Goal: Information Seeking & Learning: Stay updated

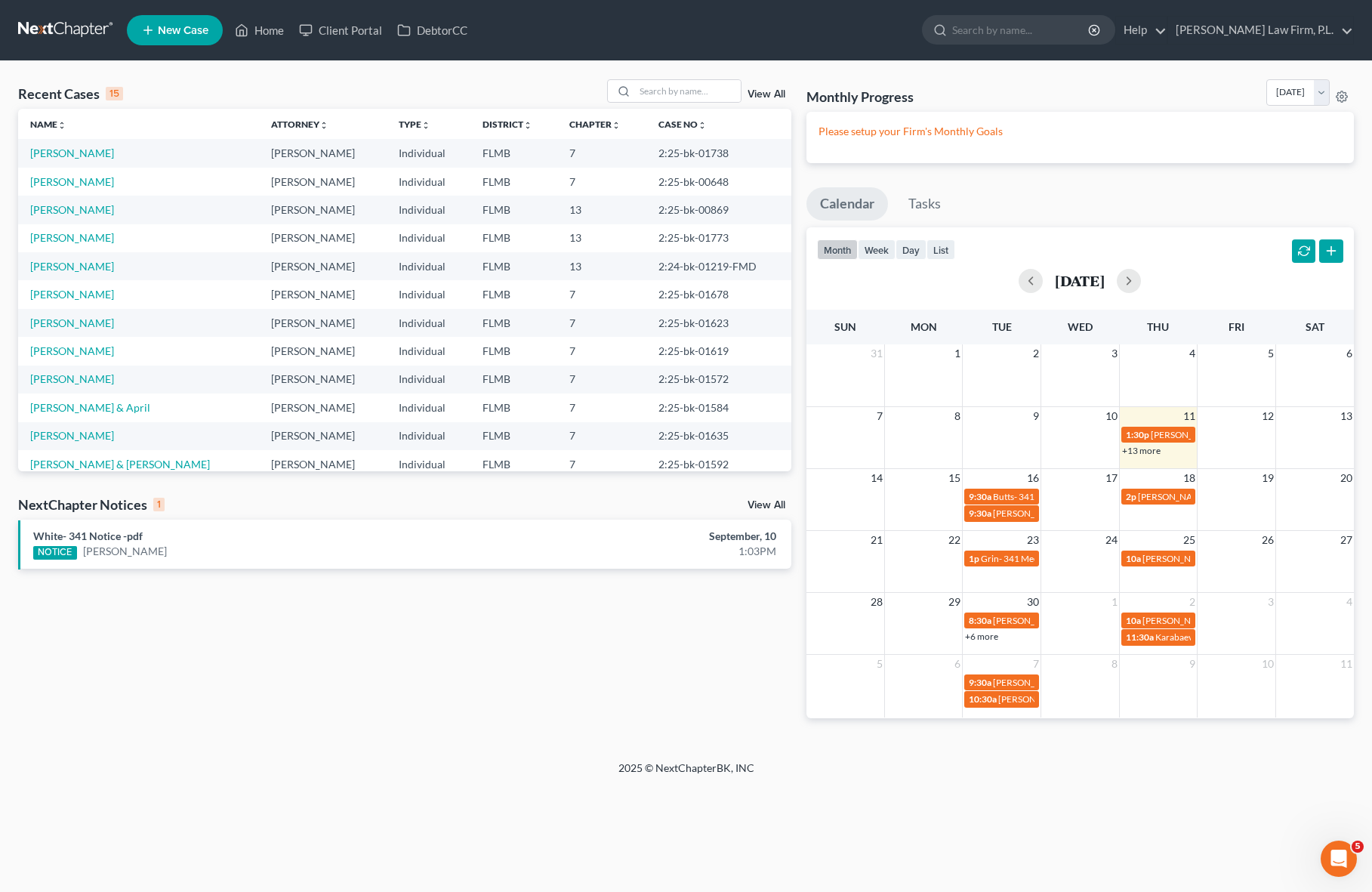
click at [794, 440] on div "Recent Cases 15 View All Name unfold_more expand_more expand_less Attorney unfo…" at bounding box center [405, 411] width 788 height 663
click at [797, 440] on div "Recent Cases 15 View All Name unfold_more expand_more expand_less Attorney unfo…" at bounding box center [405, 411] width 788 height 663
click at [69, 160] on td "[PERSON_NAME]" at bounding box center [138, 153] width 241 height 28
click at [69, 156] on link "[PERSON_NAME]" at bounding box center [72, 153] width 84 height 13
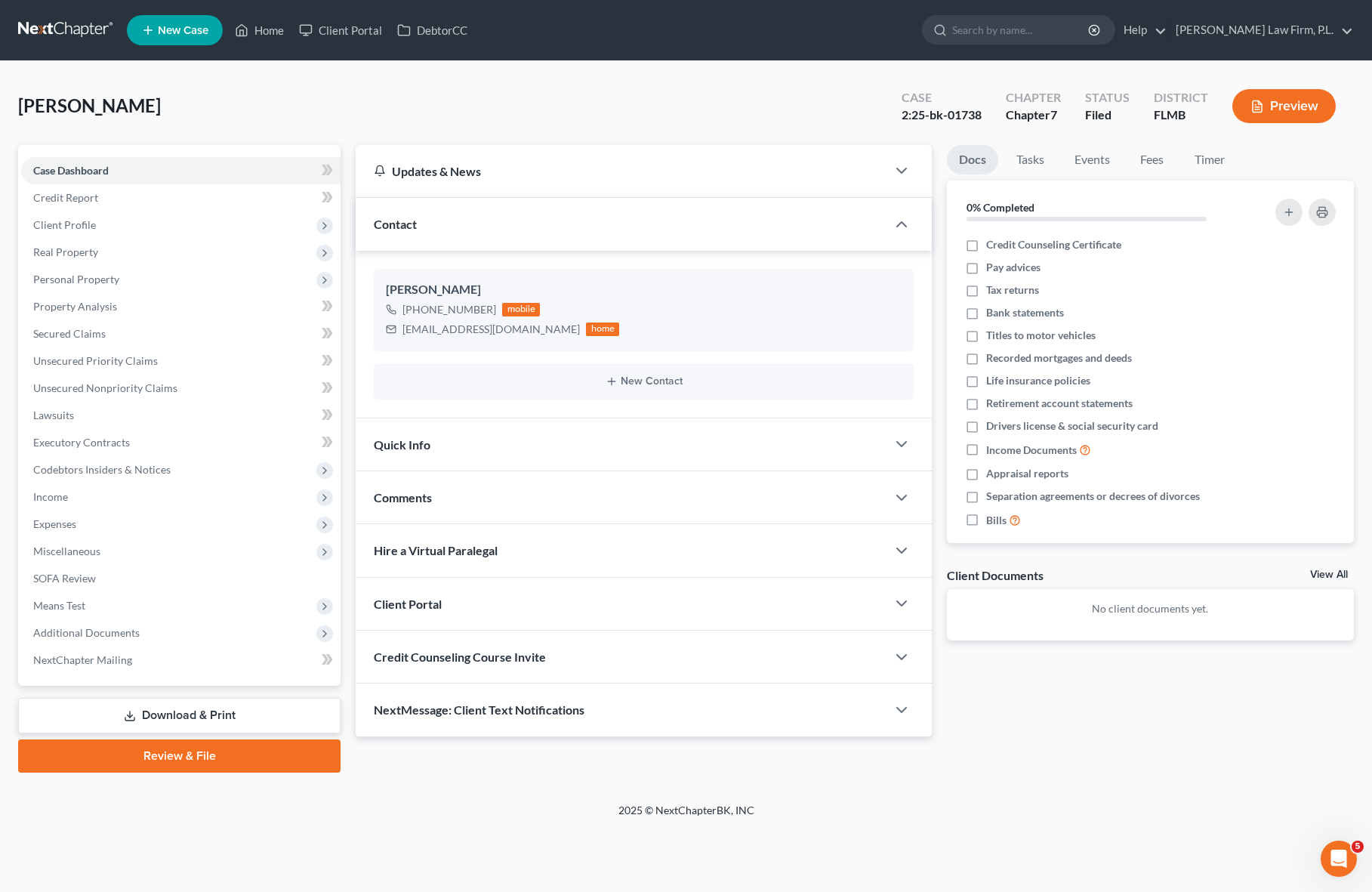
click at [348, 303] on div "Updates & News × District Notes Take a look at NextChapter's District Notes to …" at bounding box center [644, 440] width 591 height 592
click at [1161, 160] on link "Fees" at bounding box center [1152, 159] width 48 height 30
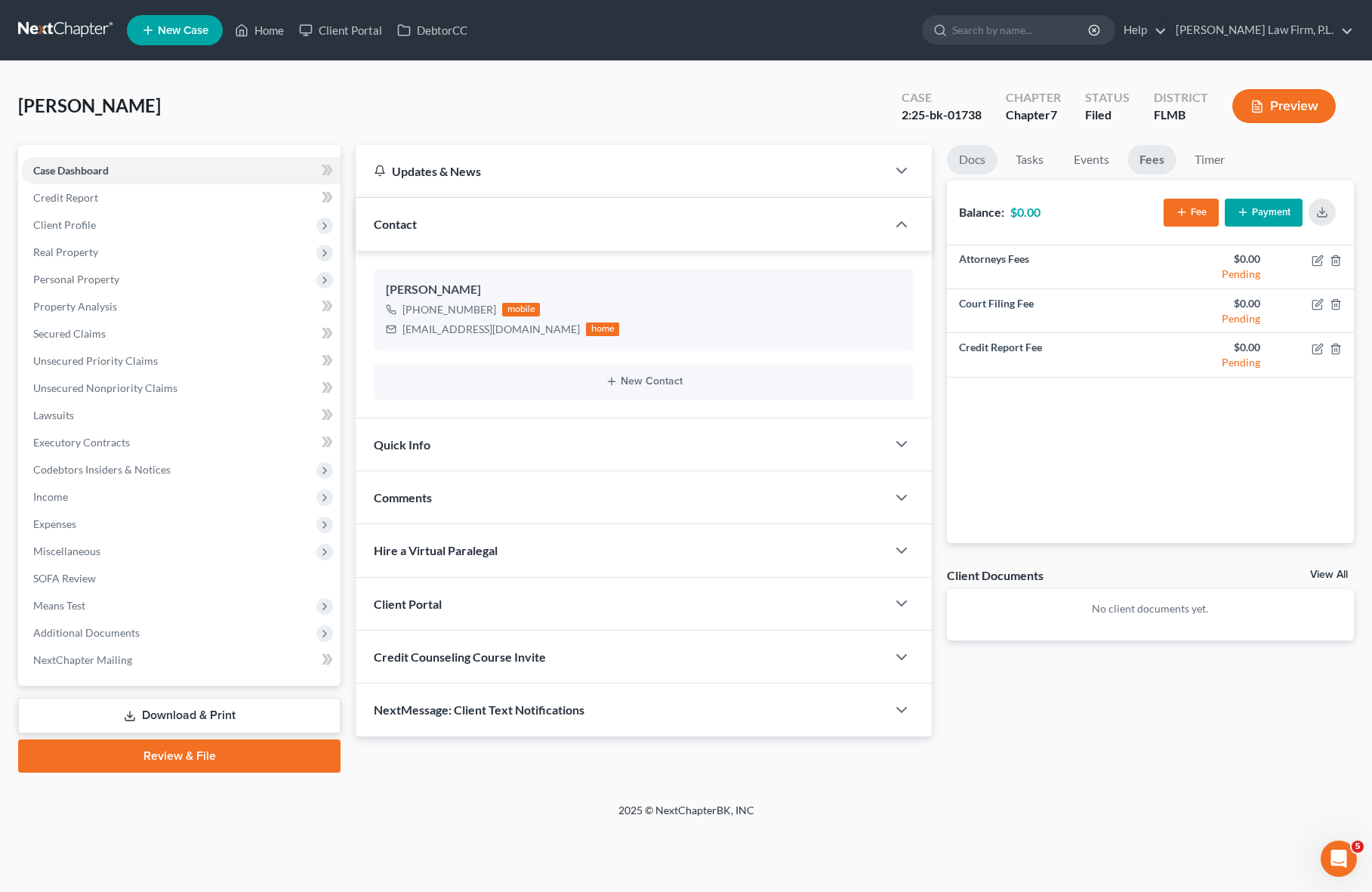
click at [970, 149] on link "Docs" at bounding box center [972, 159] width 50 height 30
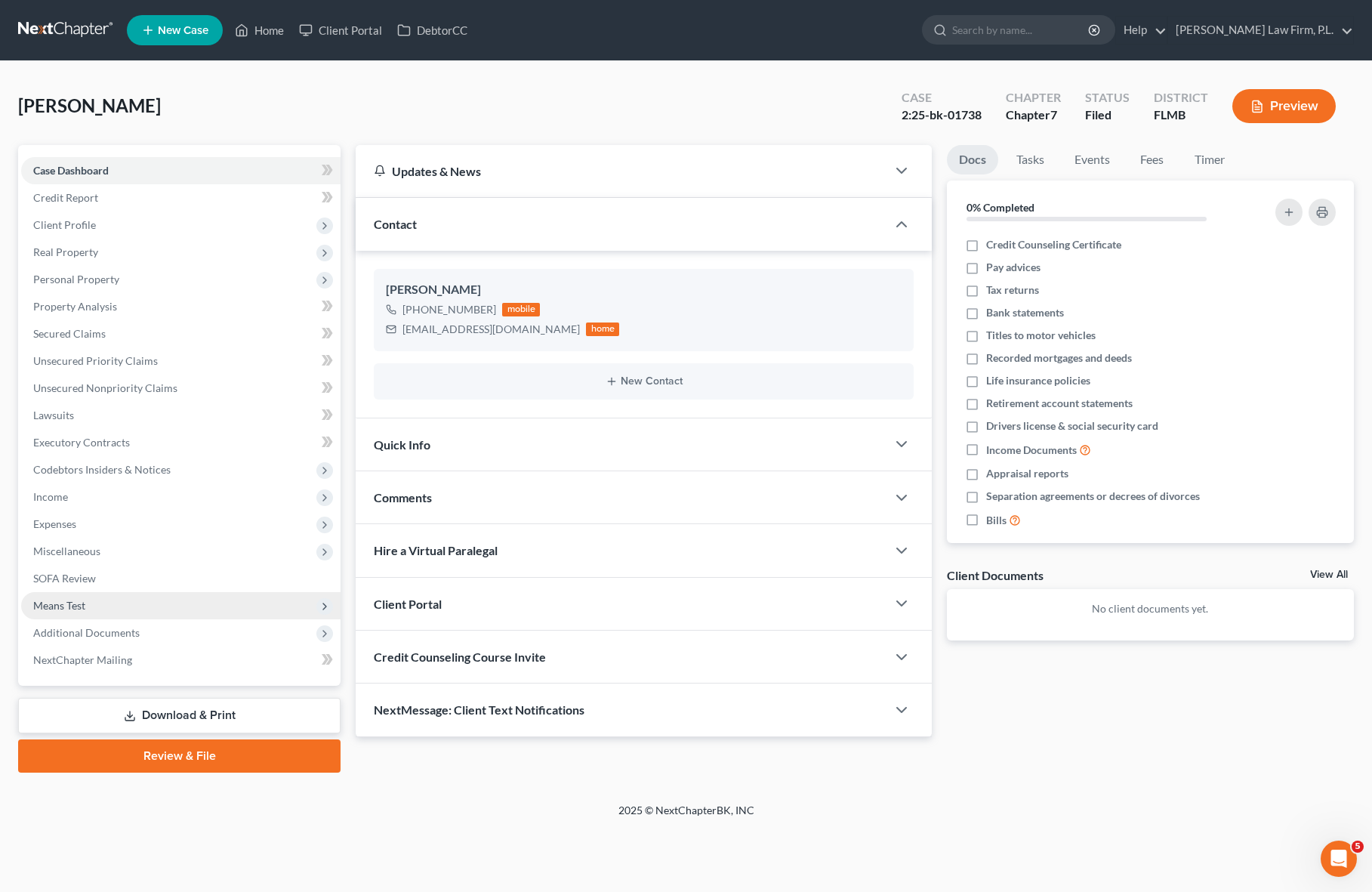
click at [121, 610] on span "Means Test" at bounding box center [181, 605] width 320 height 27
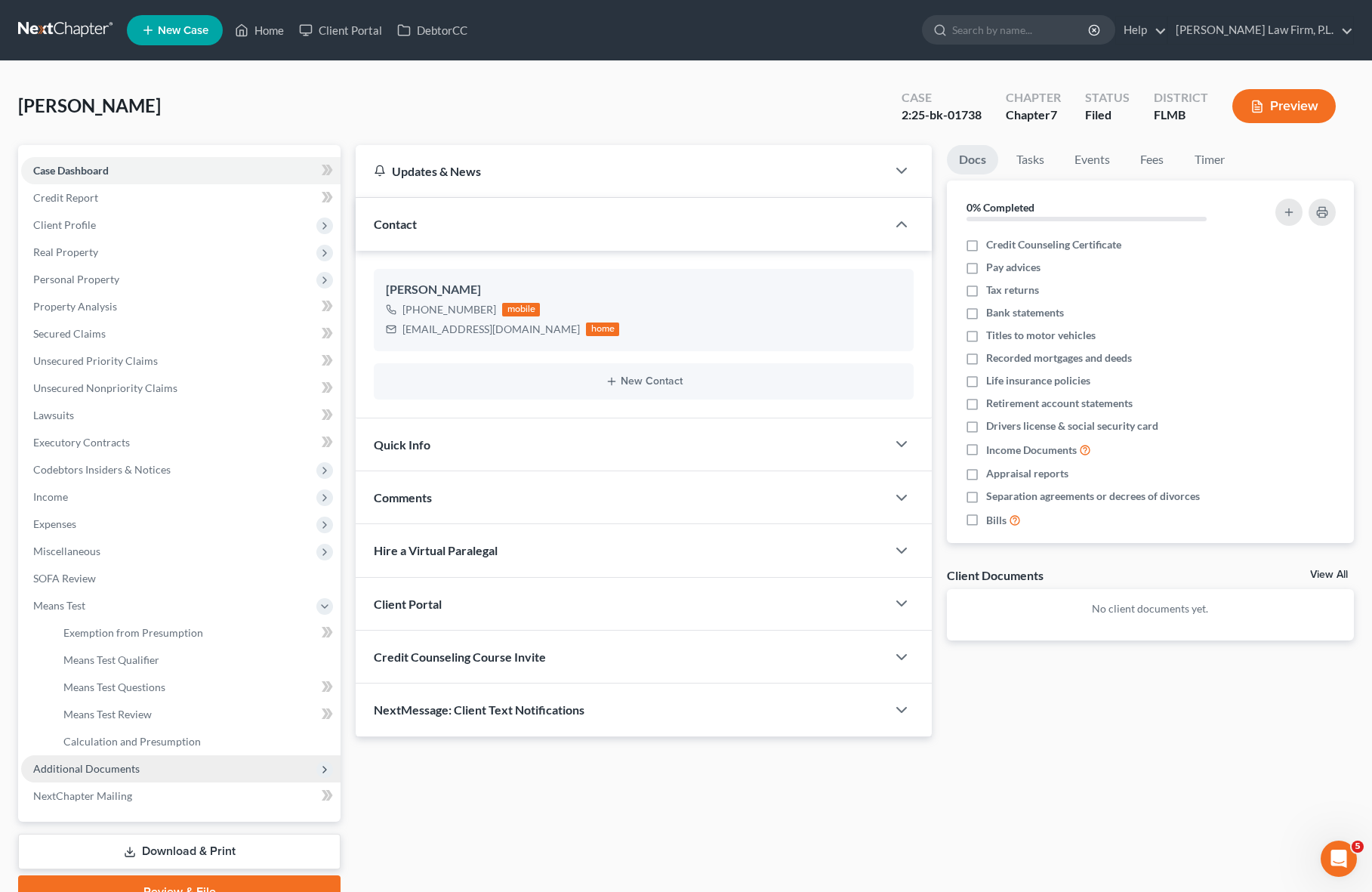
click at [97, 776] on span "Additional Documents" at bounding box center [181, 769] width 320 height 27
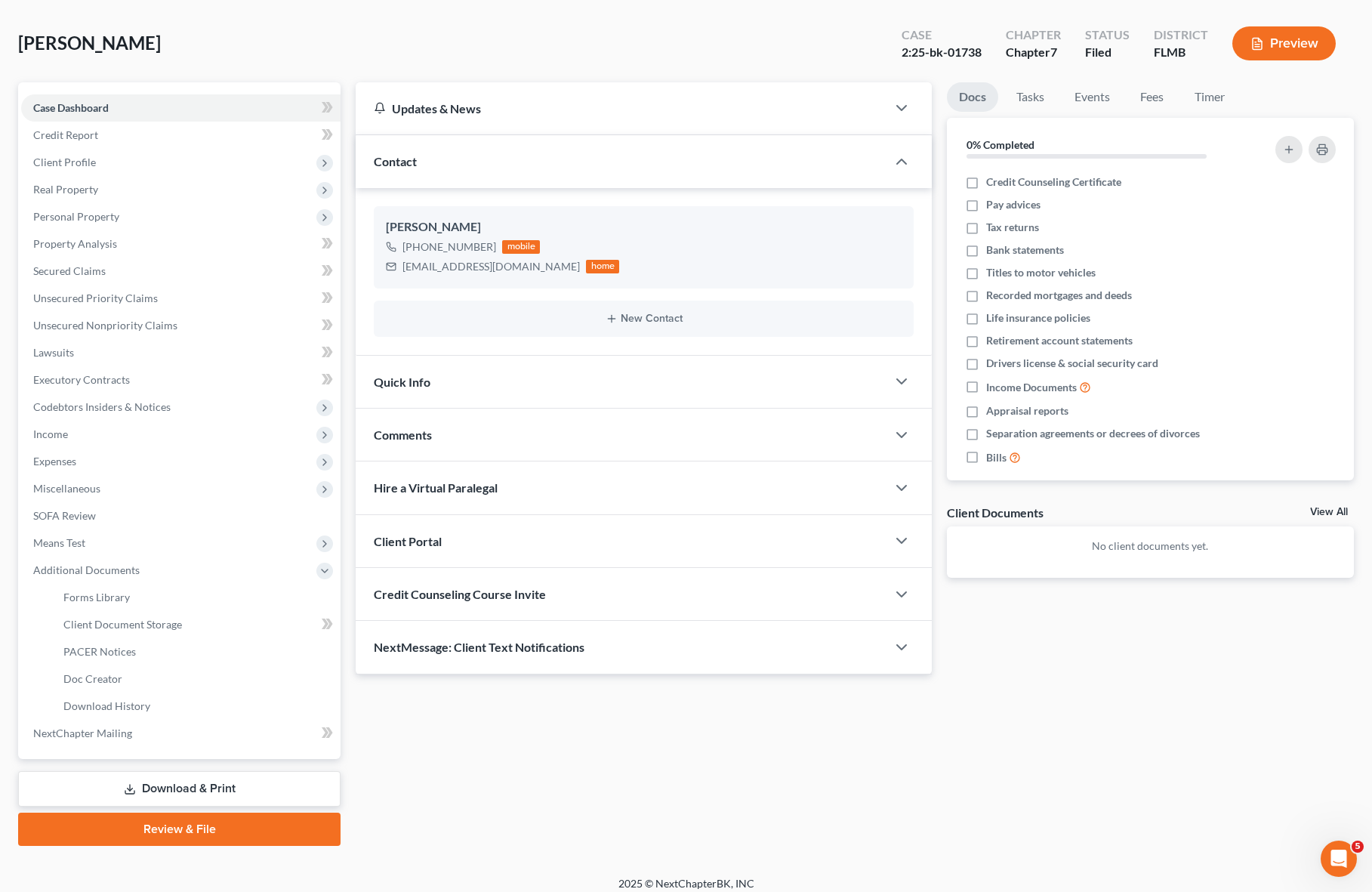
scroll to position [64, 0]
click at [321, 576] on icon at bounding box center [324, 570] width 16 height 16
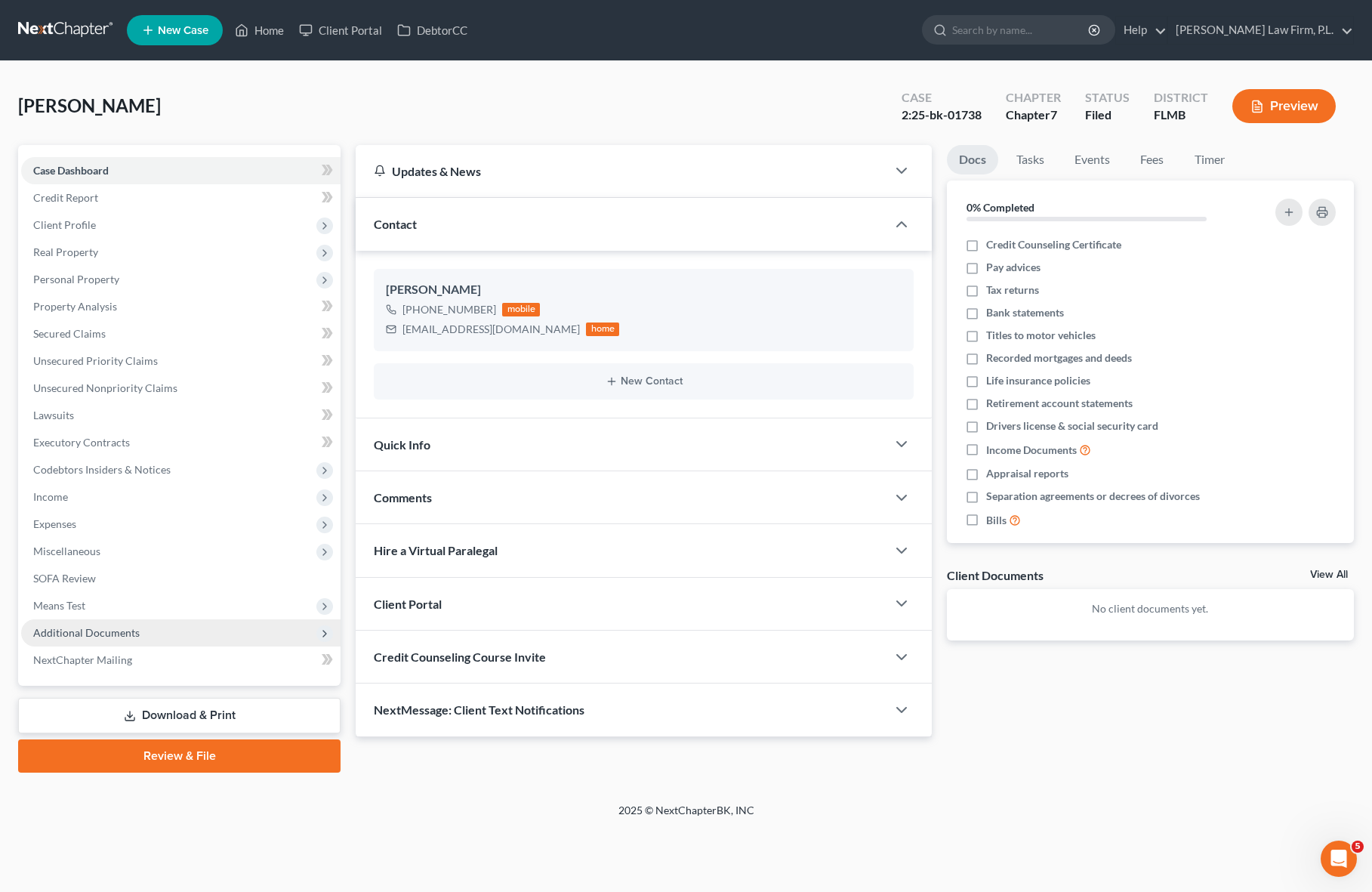
scroll to position [0, 0]
click at [487, 179] on div "Updates & News" at bounding box center [620, 171] width 531 height 52
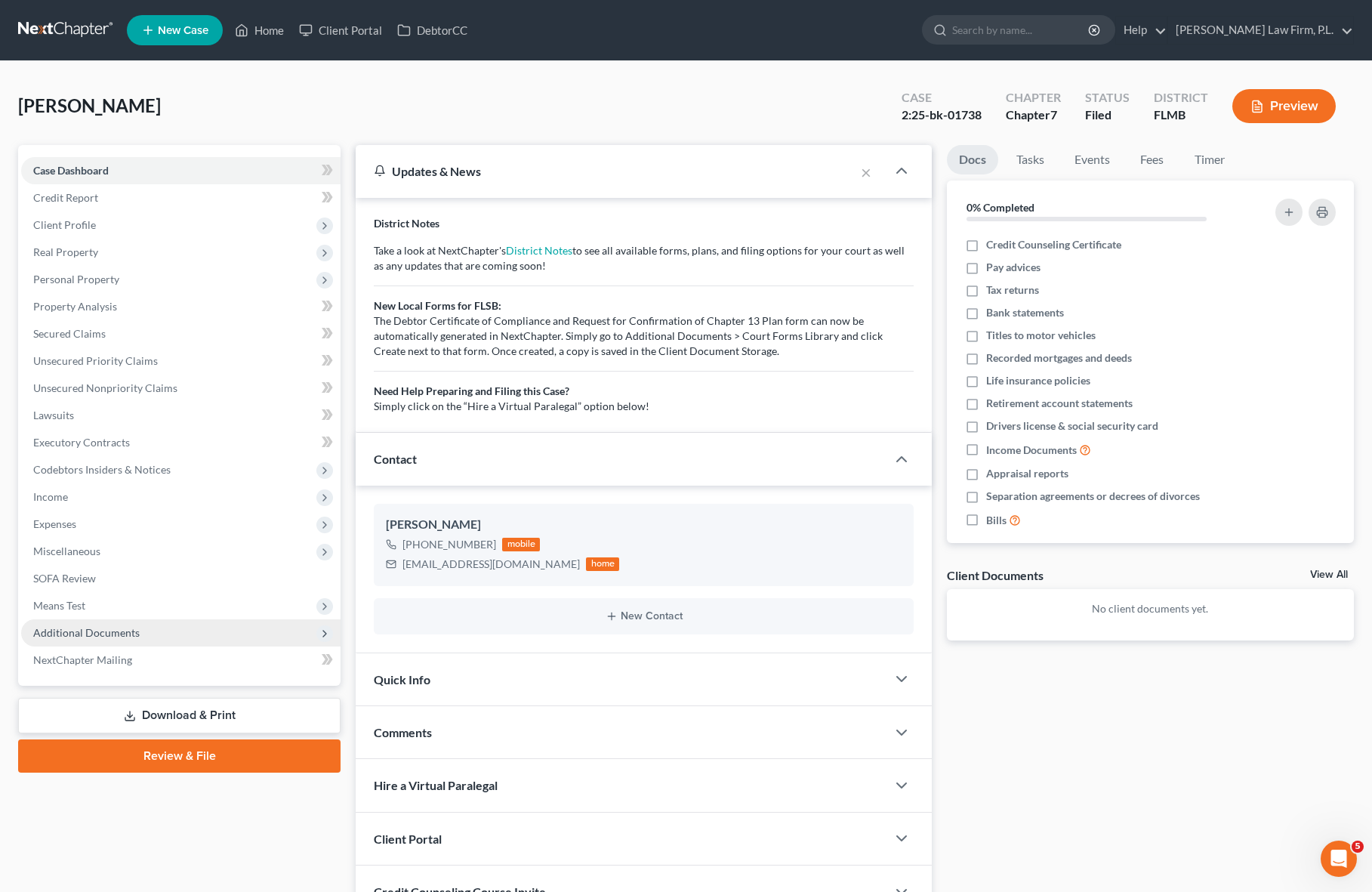
click at [779, 175] on div "Updates & News" at bounding box center [604, 172] width 462 height 16
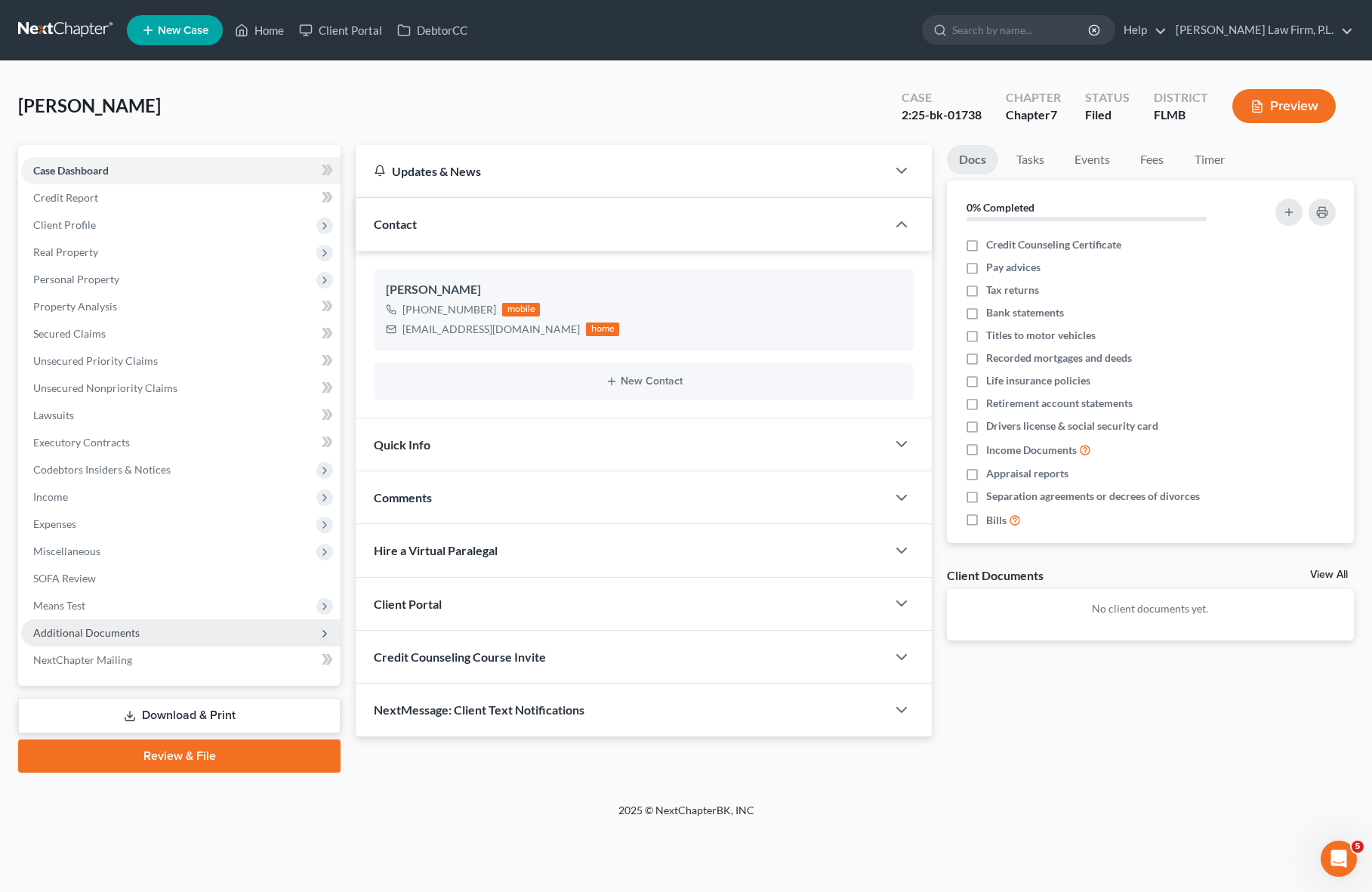
click at [449, 718] on div "NextMessage: Client Text Notifications" at bounding box center [620, 710] width 531 height 52
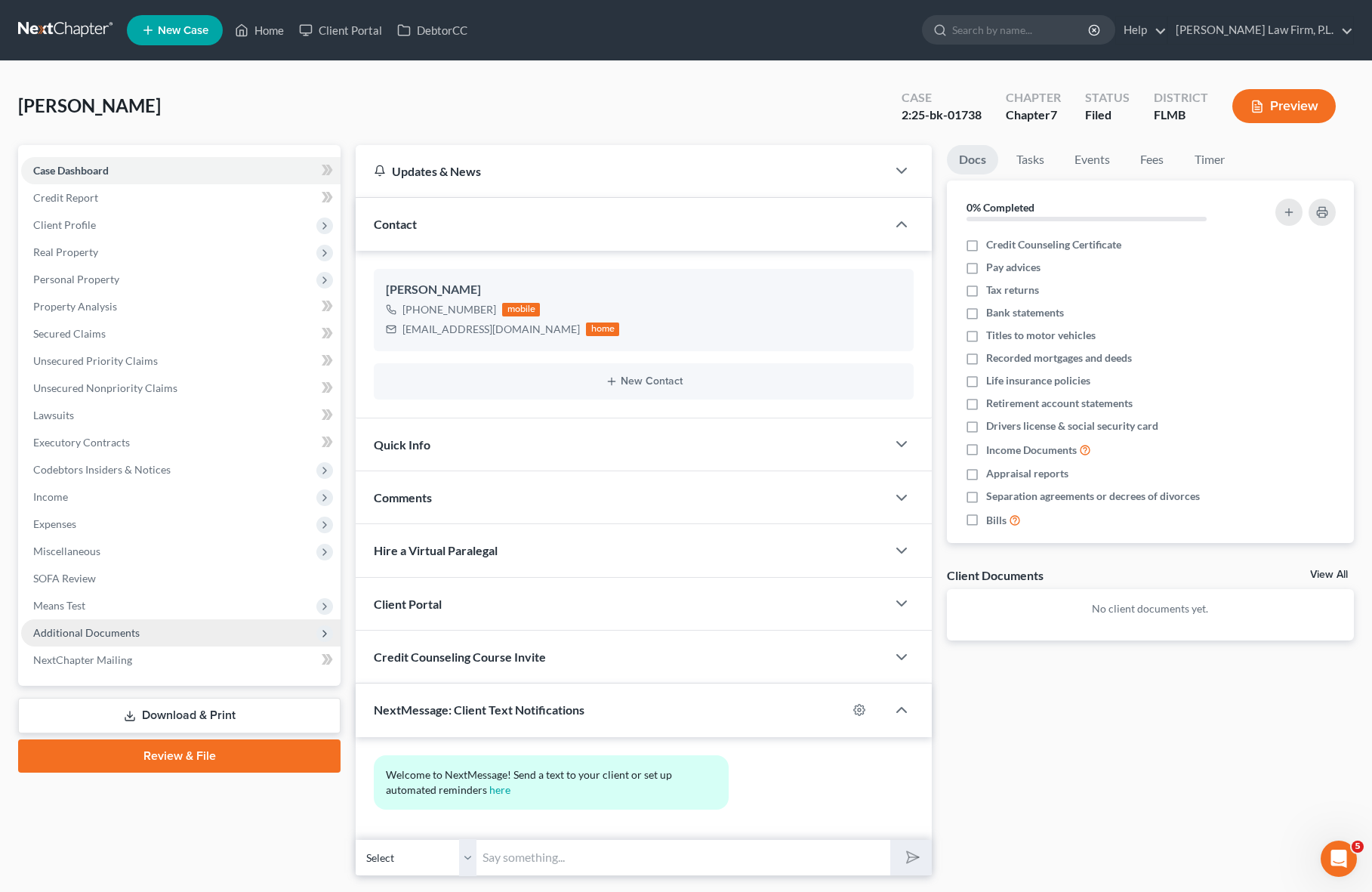
click at [89, 630] on span "Additional Documents" at bounding box center [86, 632] width 107 height 13
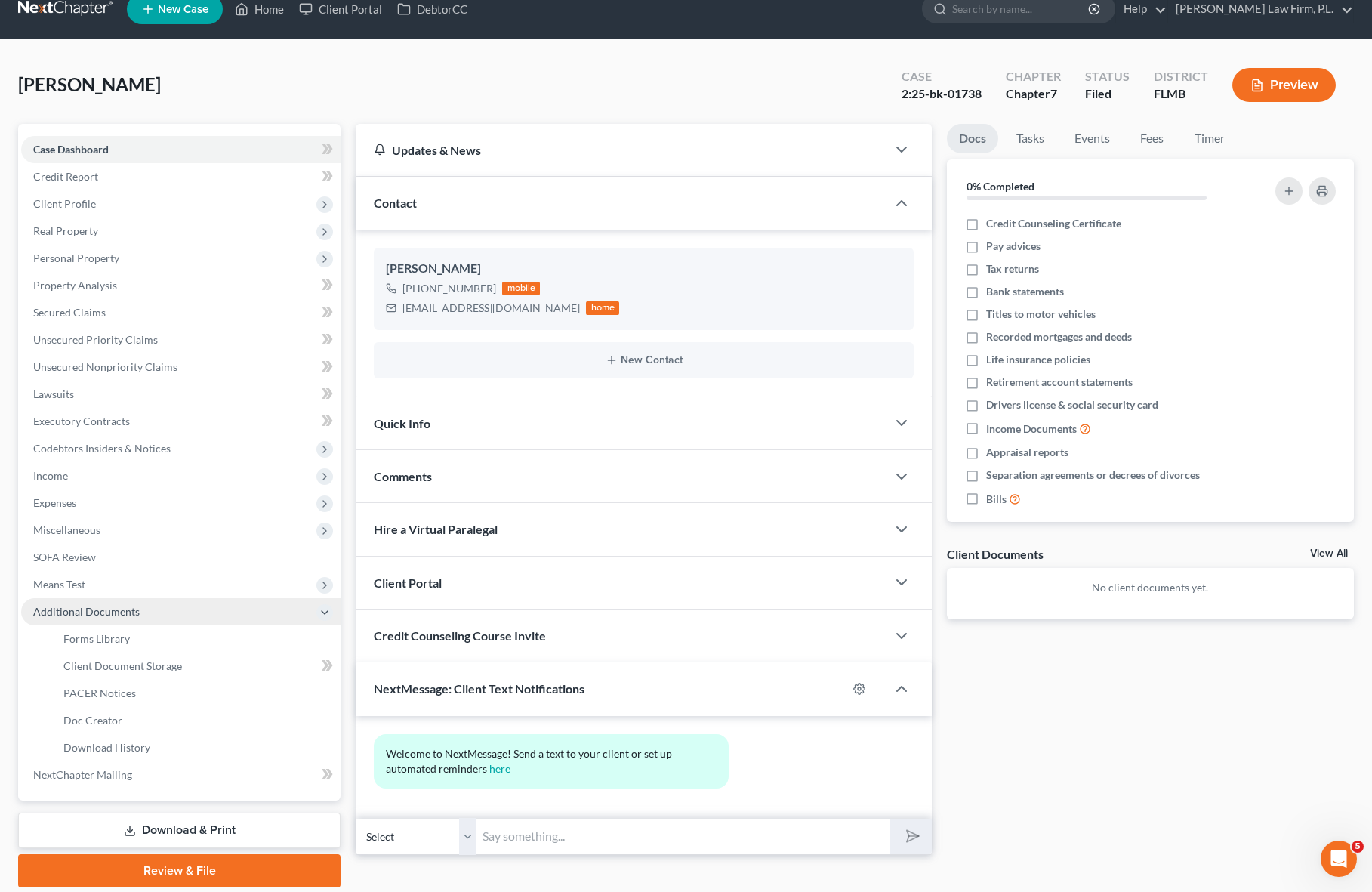
scroll to position [36, 0]
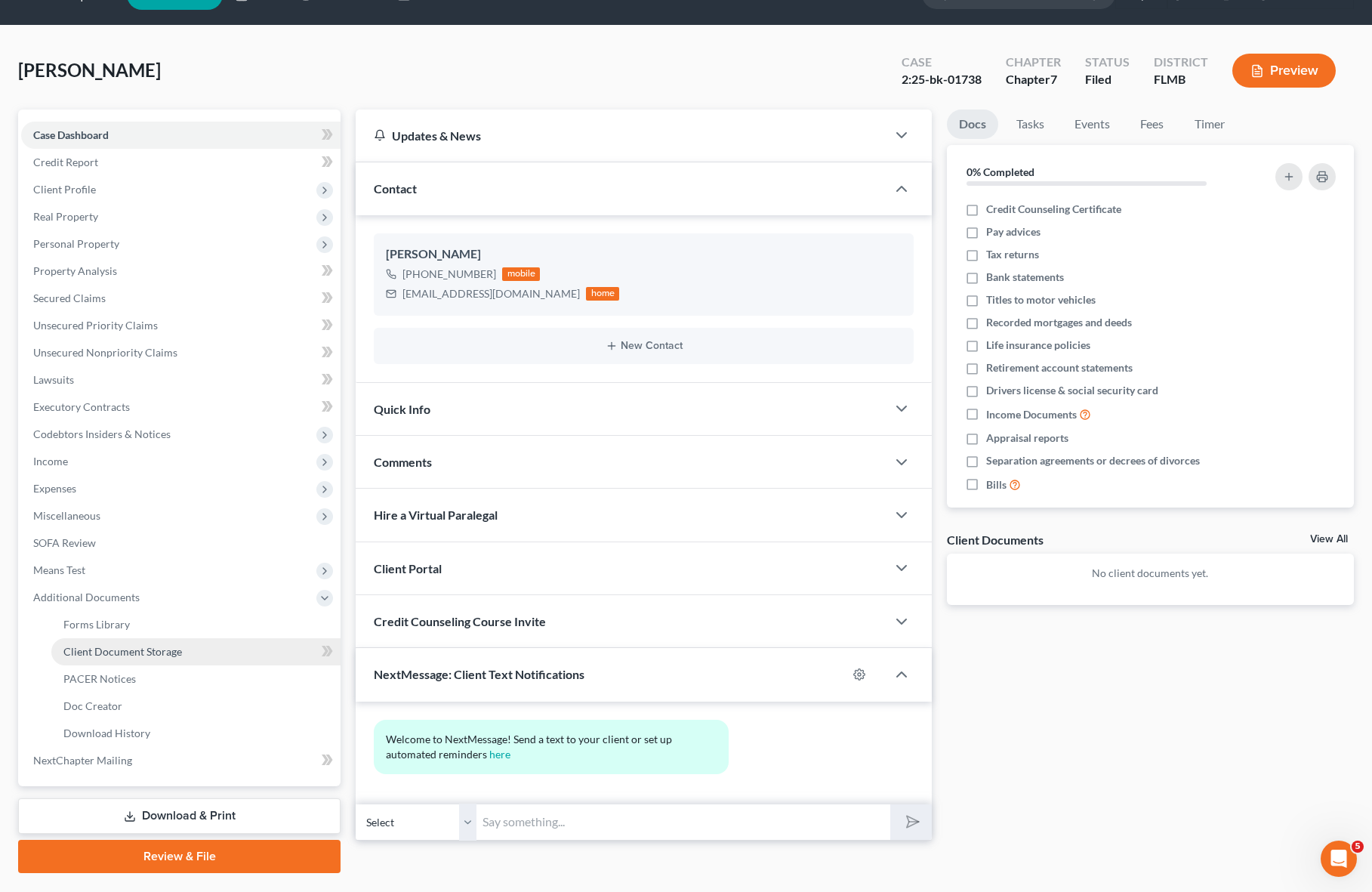
click at [152, 656] on span "Client Document Storage" at bounding box center [123, 651] width 119 height 13
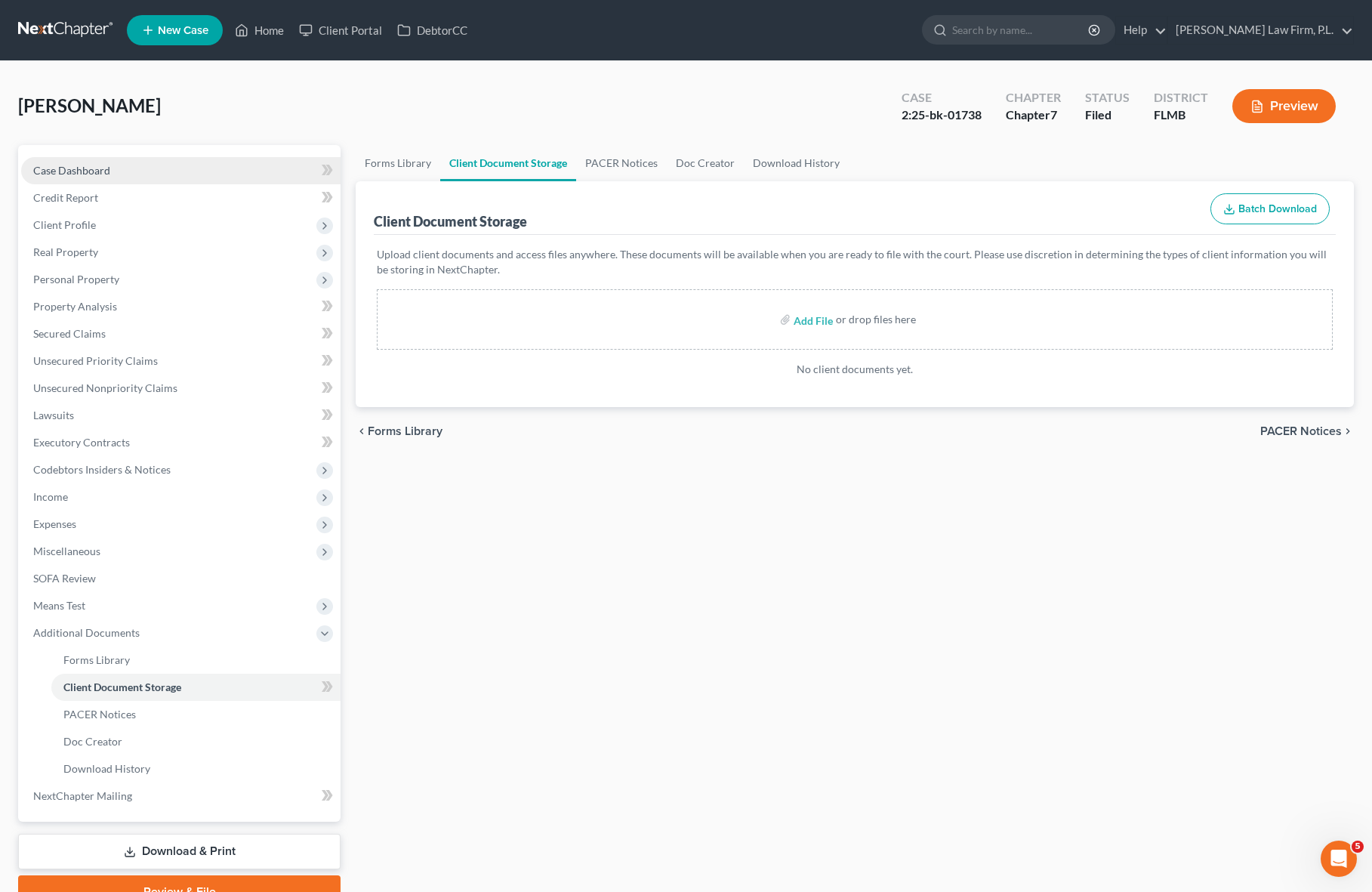
click at [77, 166] on span "Case Dashboard" at bounding box center [72, 170] width 77 height 13
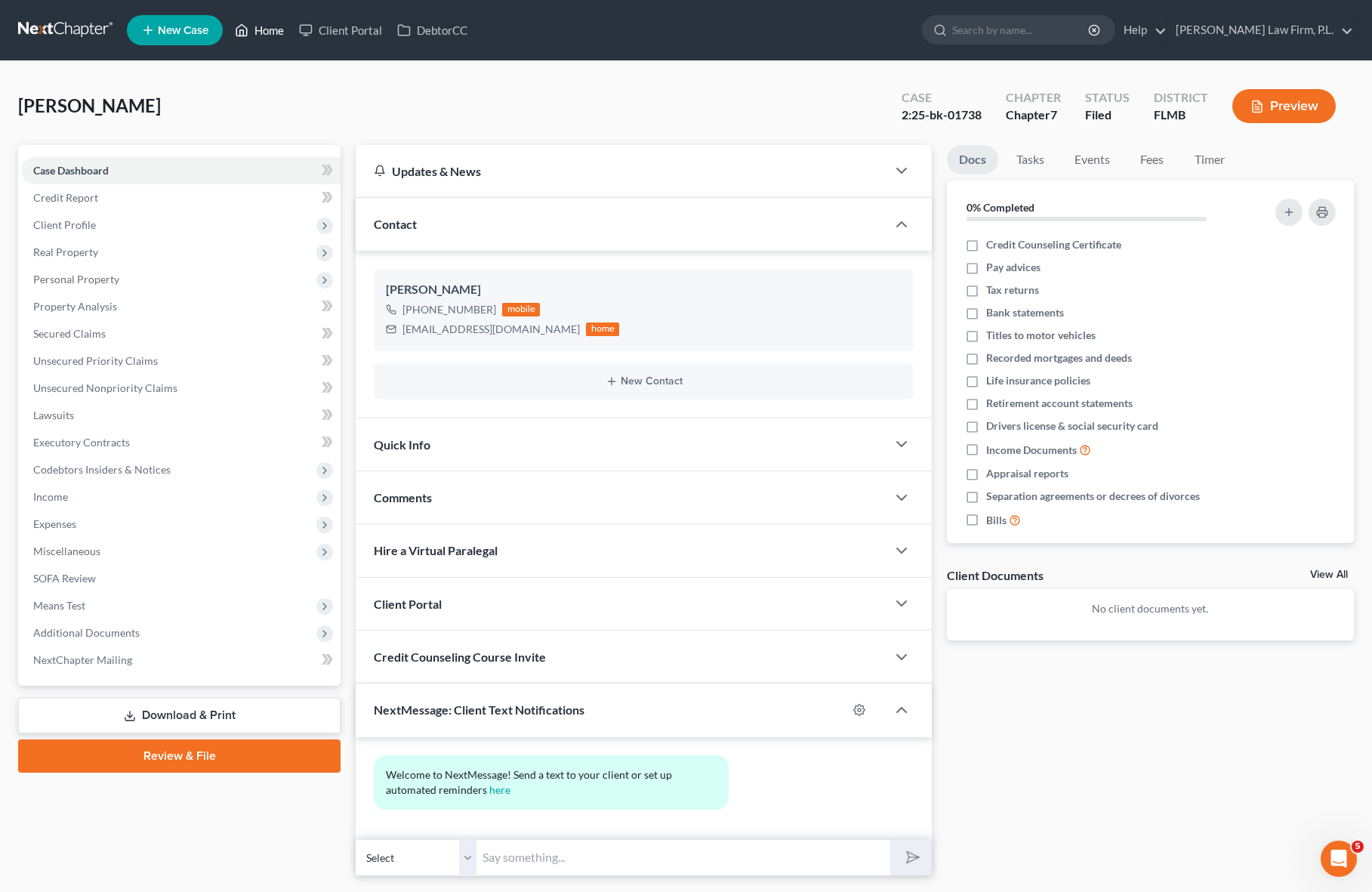
click at [250, 35] on link "Home" at bounding box center [259, 30] width 64 height 27
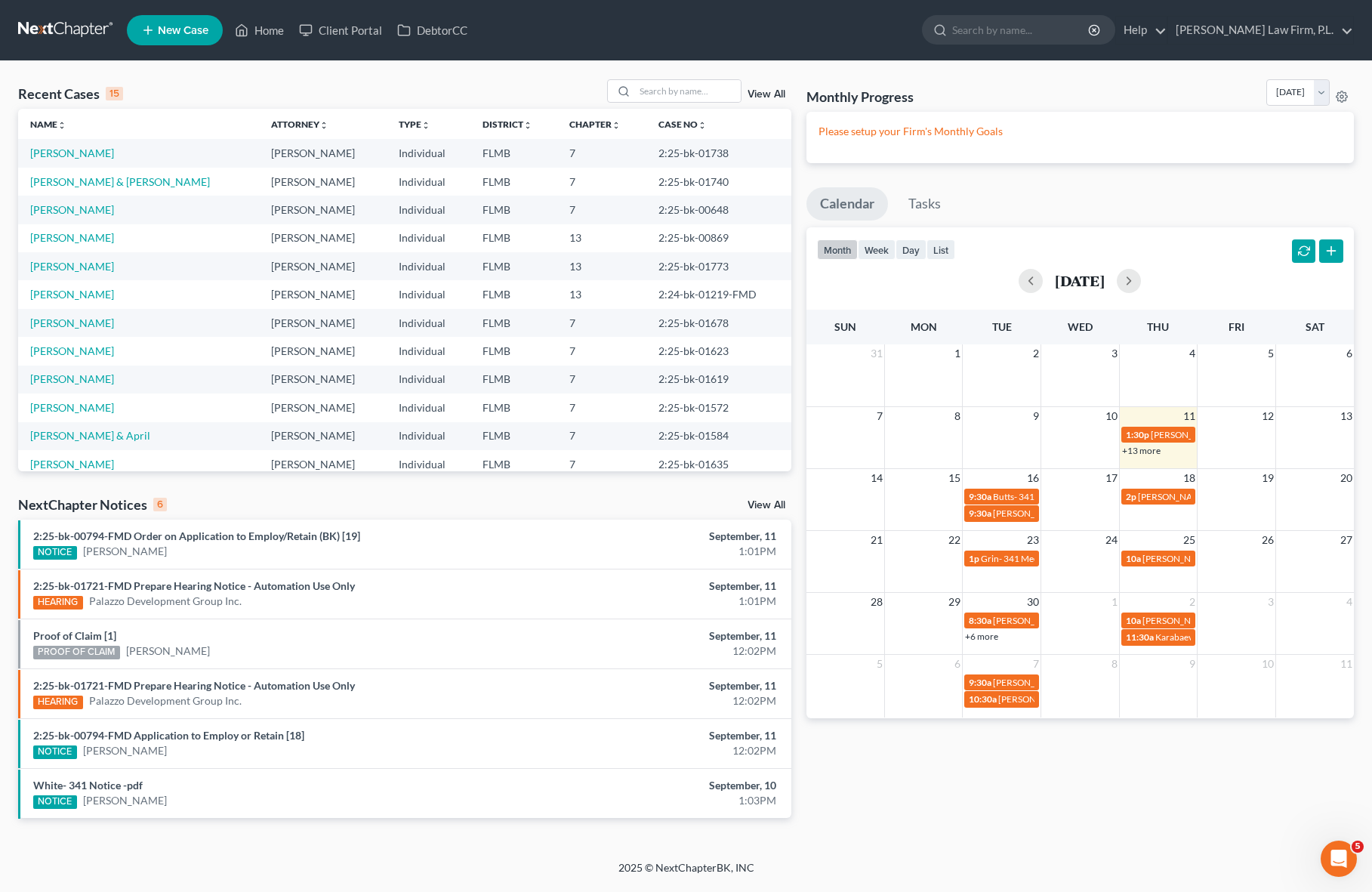
click at [796, 575] on div "Recent Cases 15 View All Name unfold_more expand_more expand_less Attorney unfo…" at bounding box center [405, 460] width 788 height 763
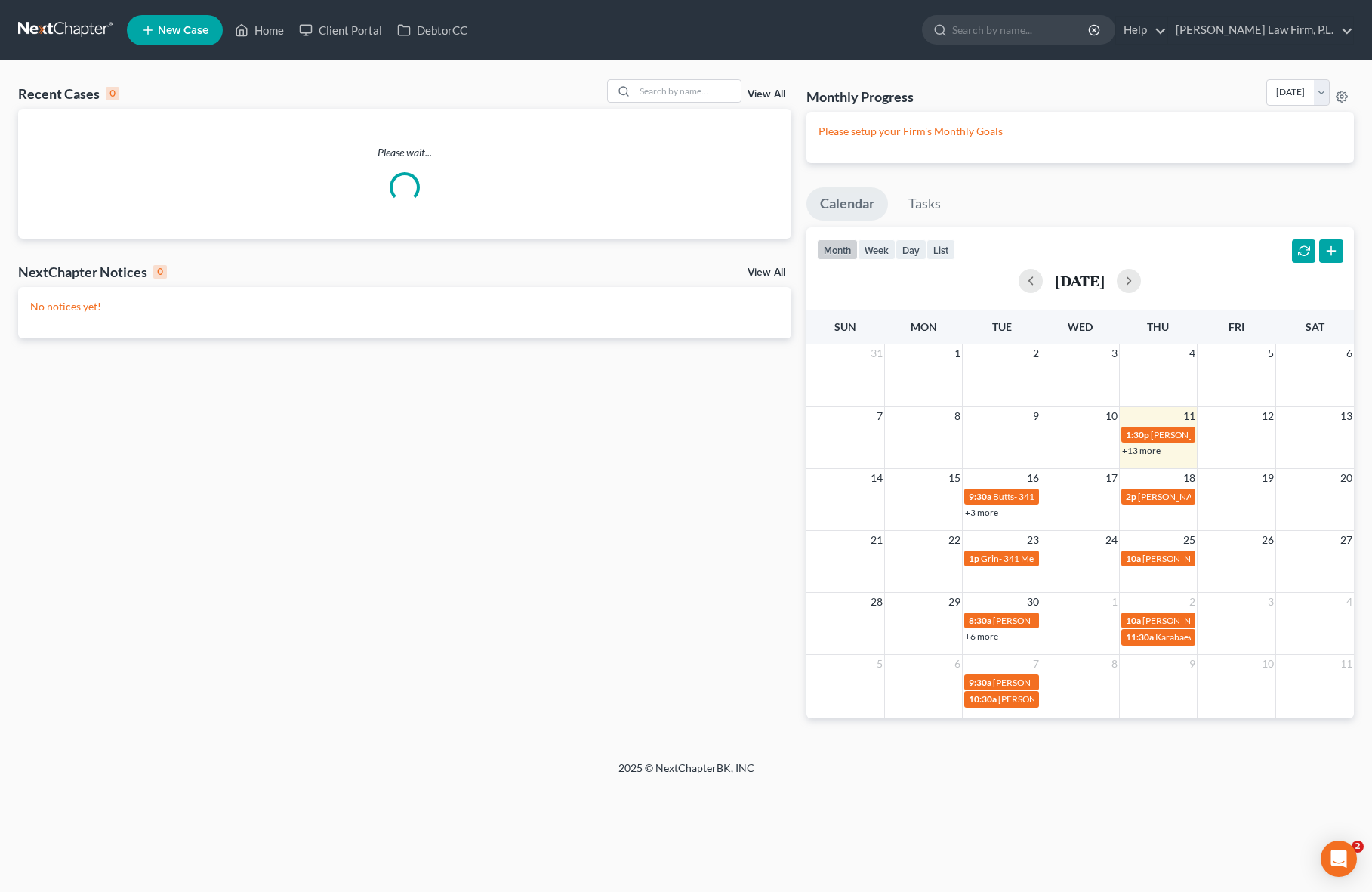
click at [798, 438] on div "Monthly Progress Bankruptcy Bankruptcy [DATE] [DATE] [DATE] [DATE] [DATE] [DATE…" at bounding box center [1079, 411] width 562 height 663
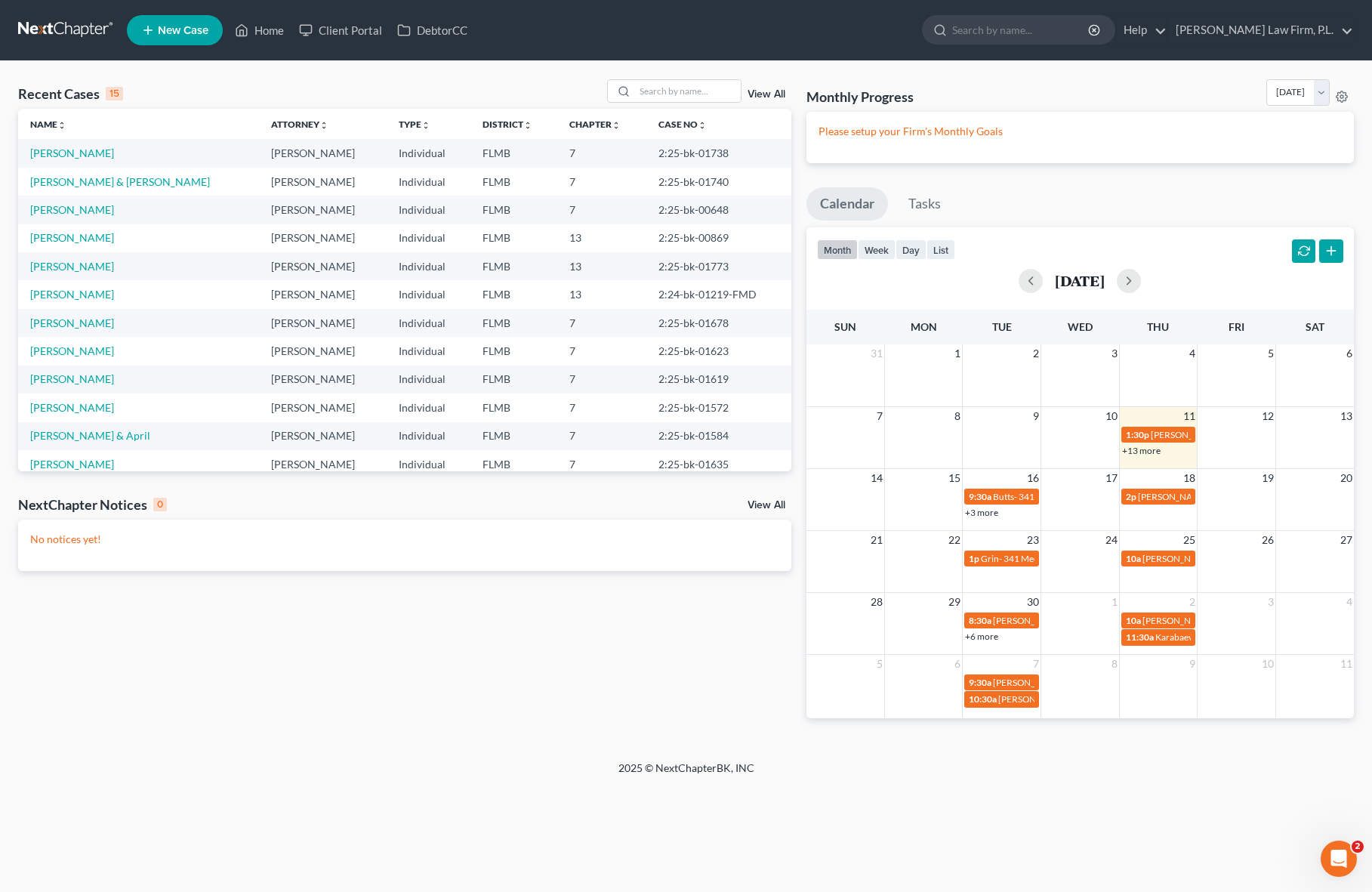
click at [768, 496] on div "NextChapter Notices 0 View All" at bounding box center [404, 508] width 773 height 24
click at [768, 506] on link "View All" at bounding box center [766, 506] width 38 height 11
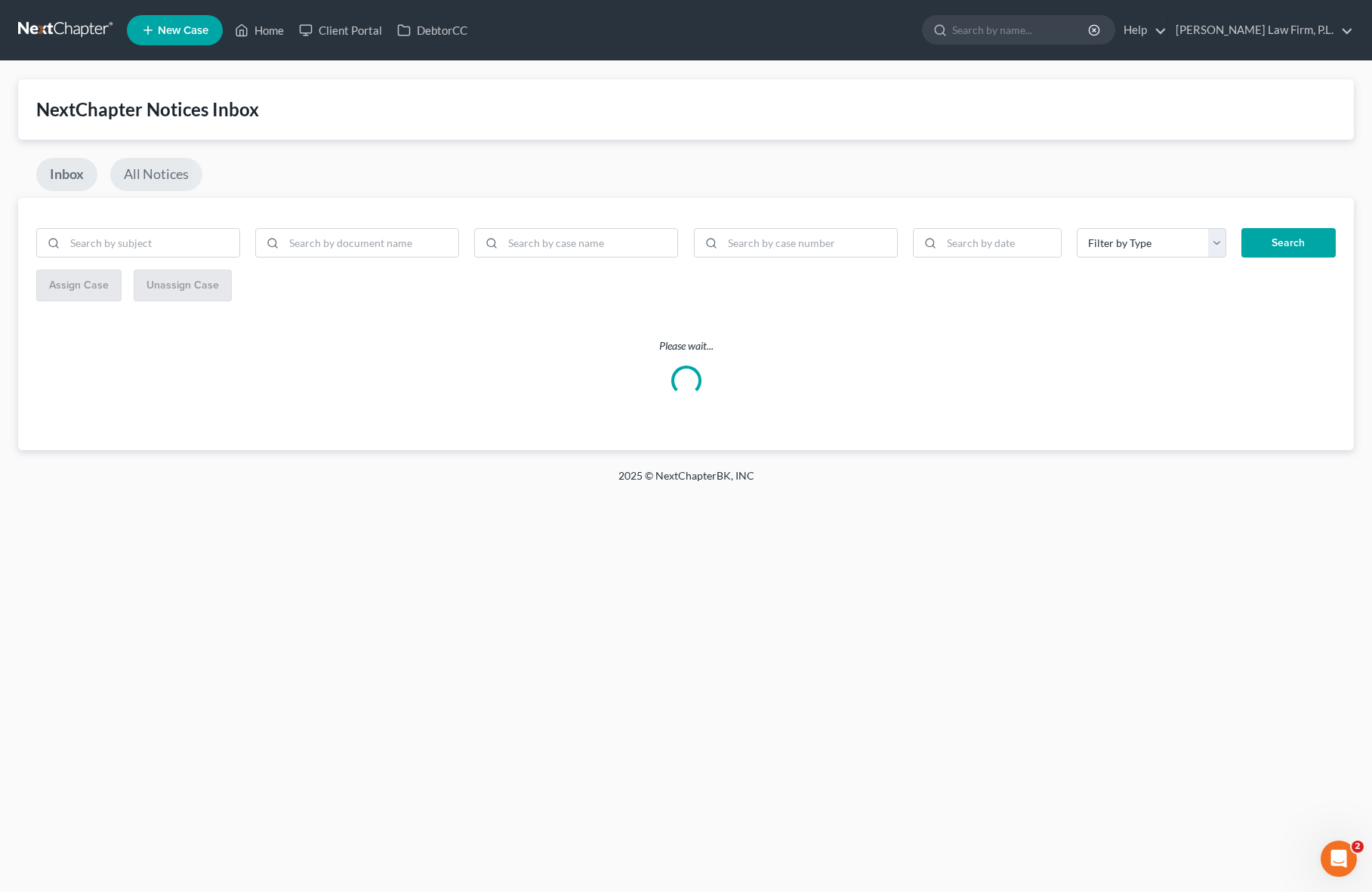
click at [161, 182] on link "All Notices" at bounding box center [156, 174] width 92 height 33
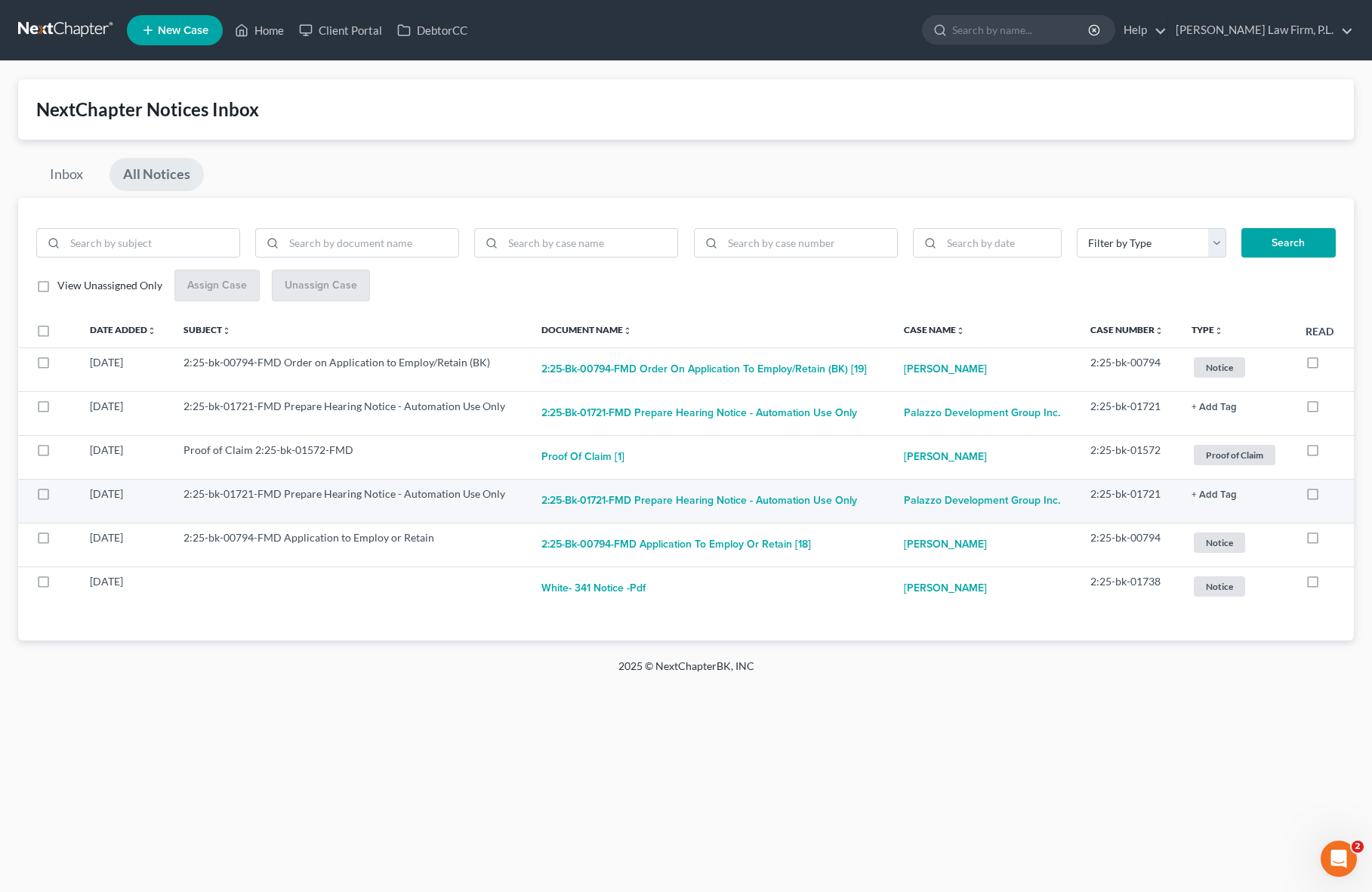
click at [491, 508] on td "2:25-bk-01721-FMD Prepare Hearing Notice - Automation Use Only" at bounding box center [350, 500] width 357 height 44
click at [766, 514] on button "2:25-bk-01721-FMD Prepare Hearing Notice - Automation Use Only" at bounding box center [699, 501] width 315 height 31
checkbox input "true"
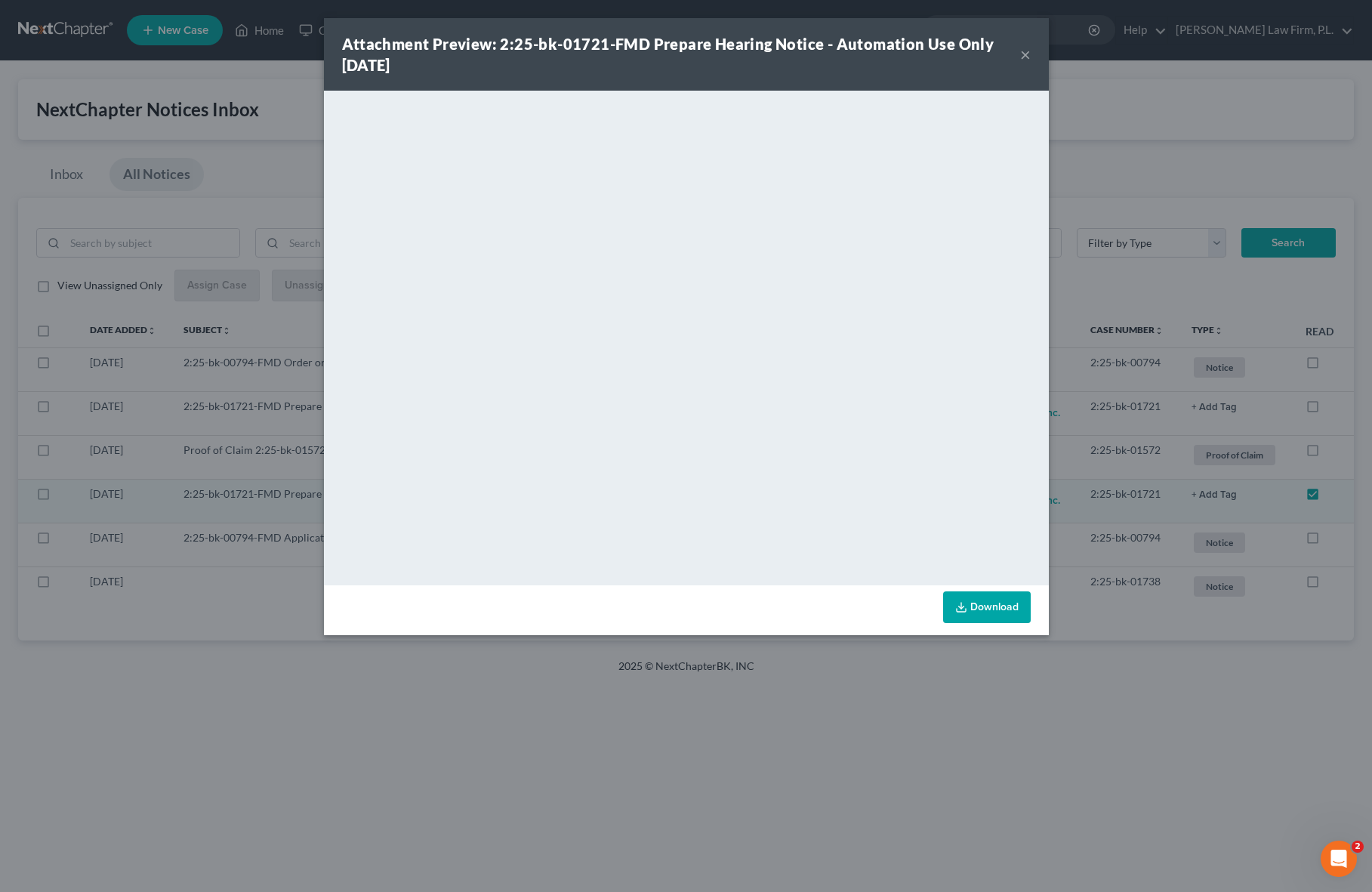
click at [1020, 55] on button "×" at bounding box center [1025, 54] width 11 height 18
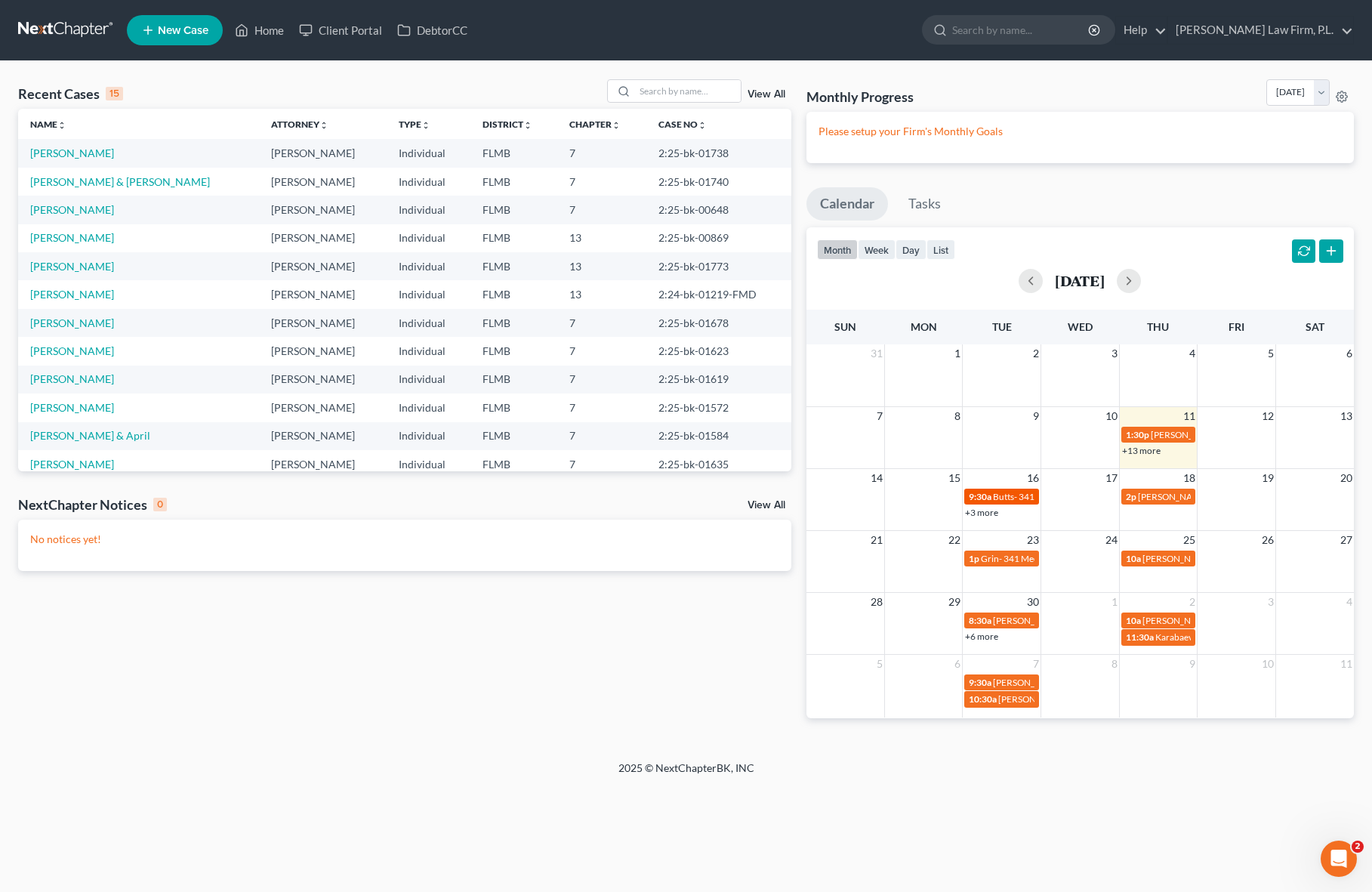
click at [1014, 500] on span "Butts- 341 Meeting" at bounding box center [1031, 496] width 75 height 12
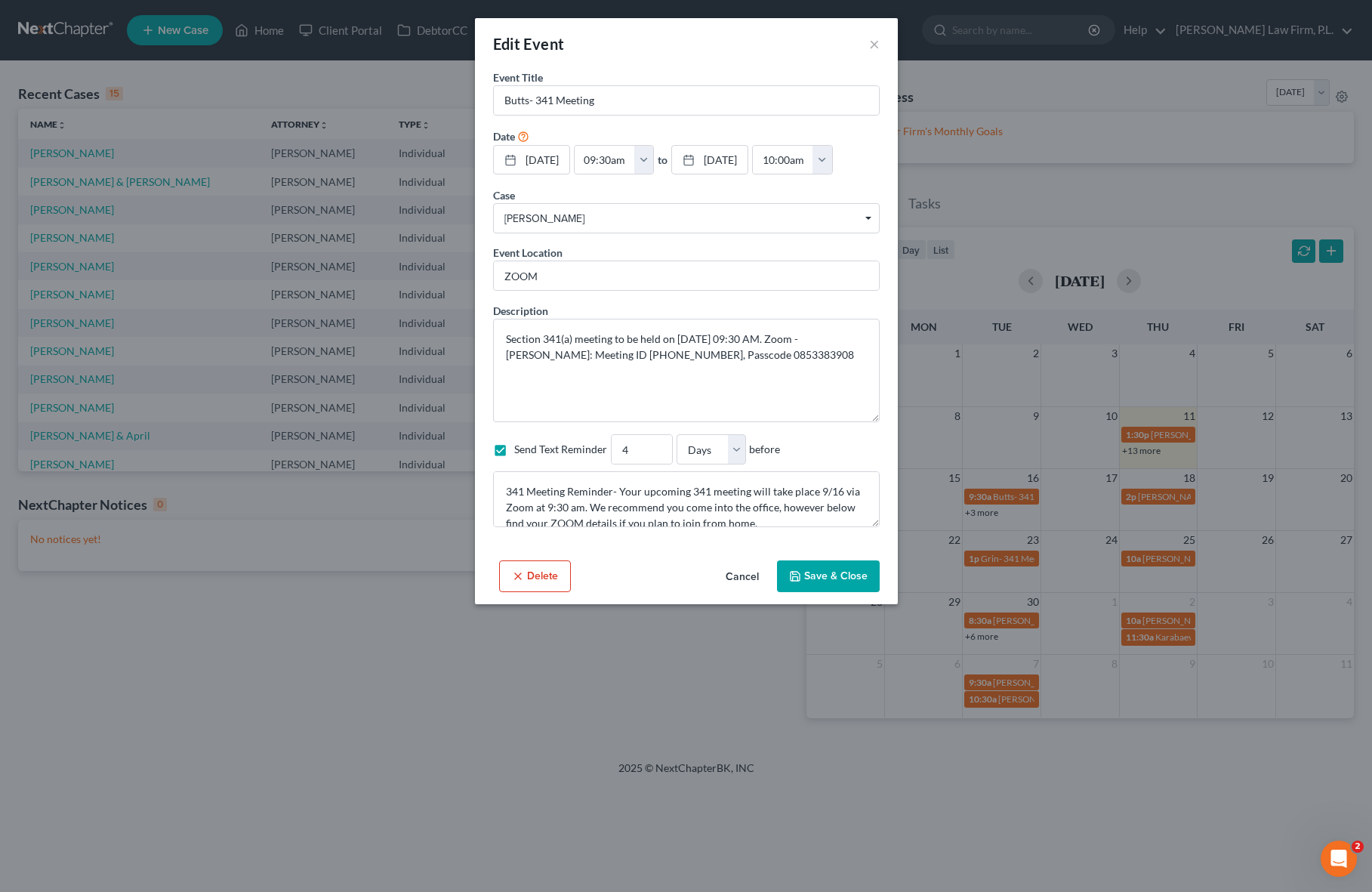
click at [958, 541] on div "Edit Event × Event Title * Butts- 341 Meeting Date [DATE] close Date [DATE] Tim…" at bounding box center [686, 446] width 1372 height 892
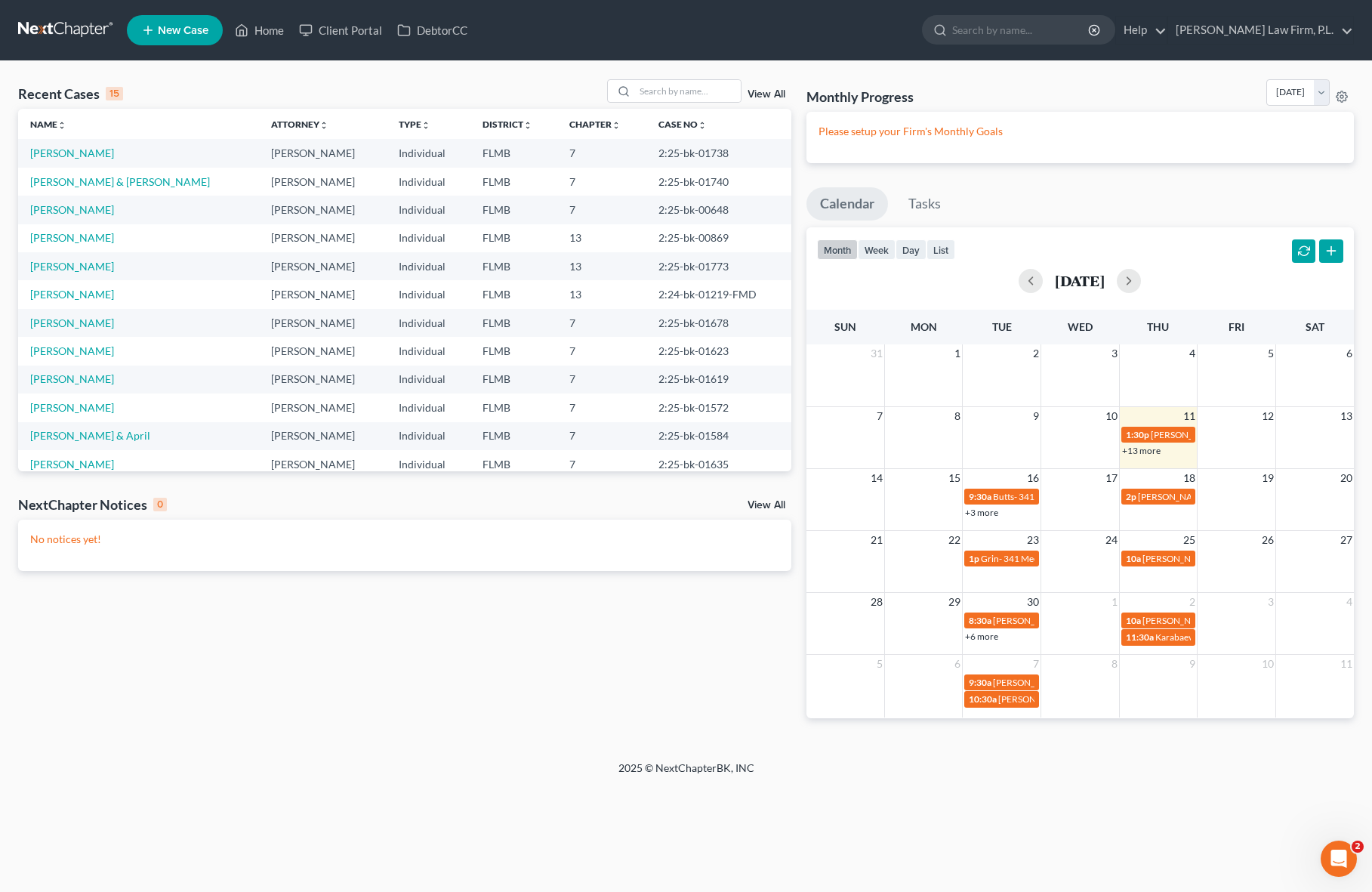
click at [983, 509] on link "+3 more" at bounding box center [981, 512] width 33 height 12
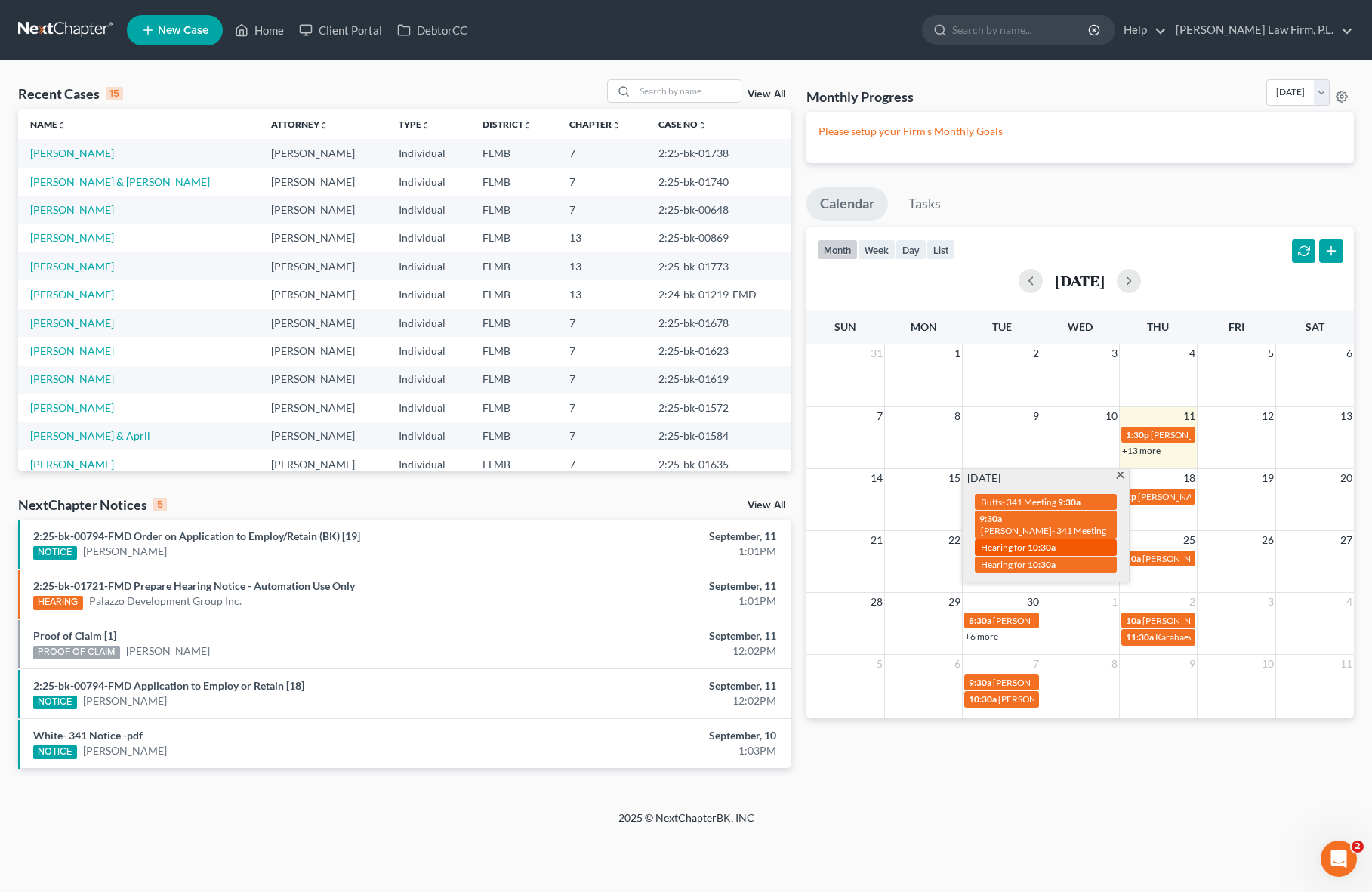
click at [1010, 542] on span "Hearing for" at bounding box center [1003, 547] width 45 height 12
select select "Days"
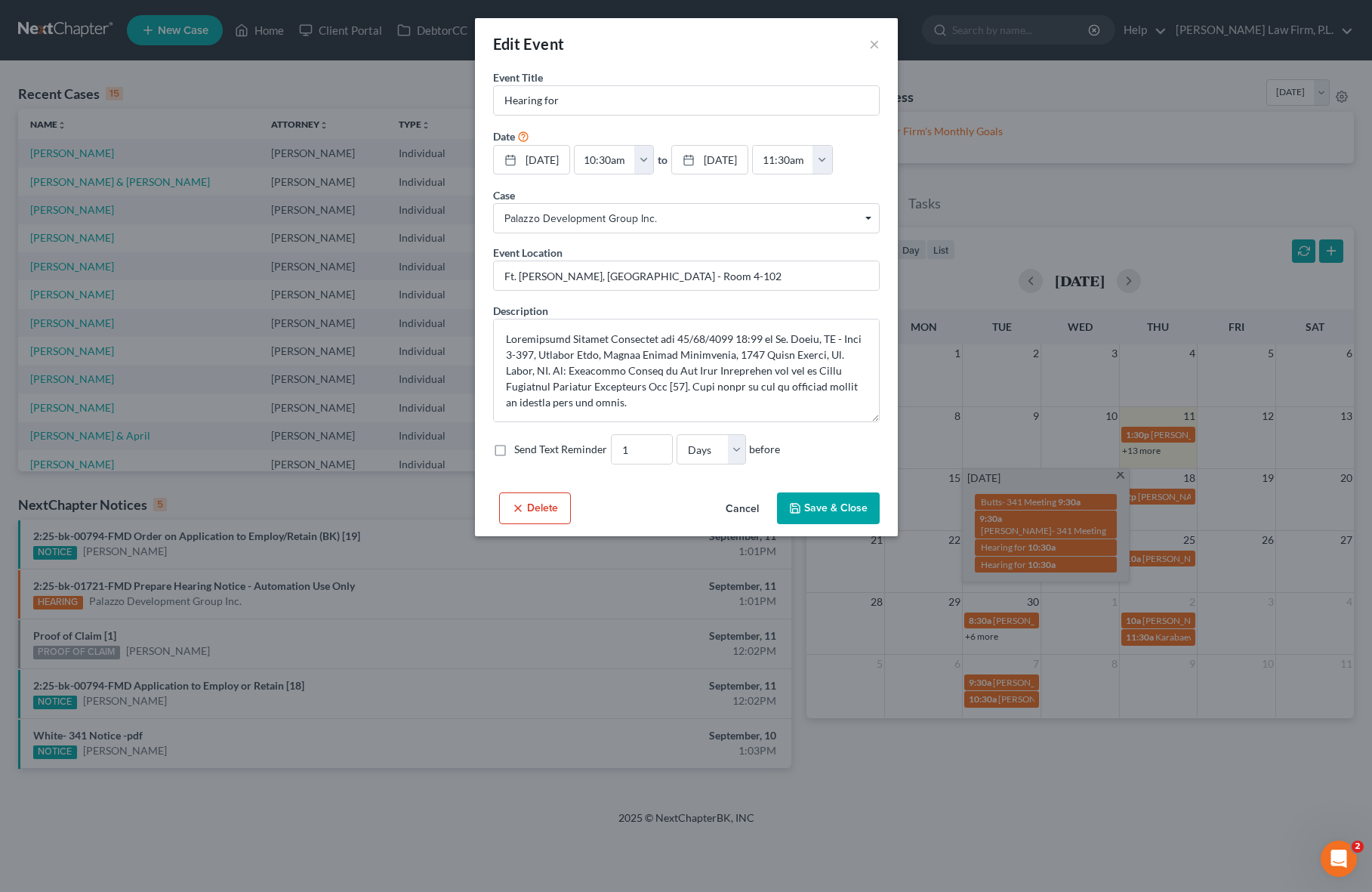
click at [736, 511] on button "Cancel" at bounding box center [742, 509] width 57 height 31
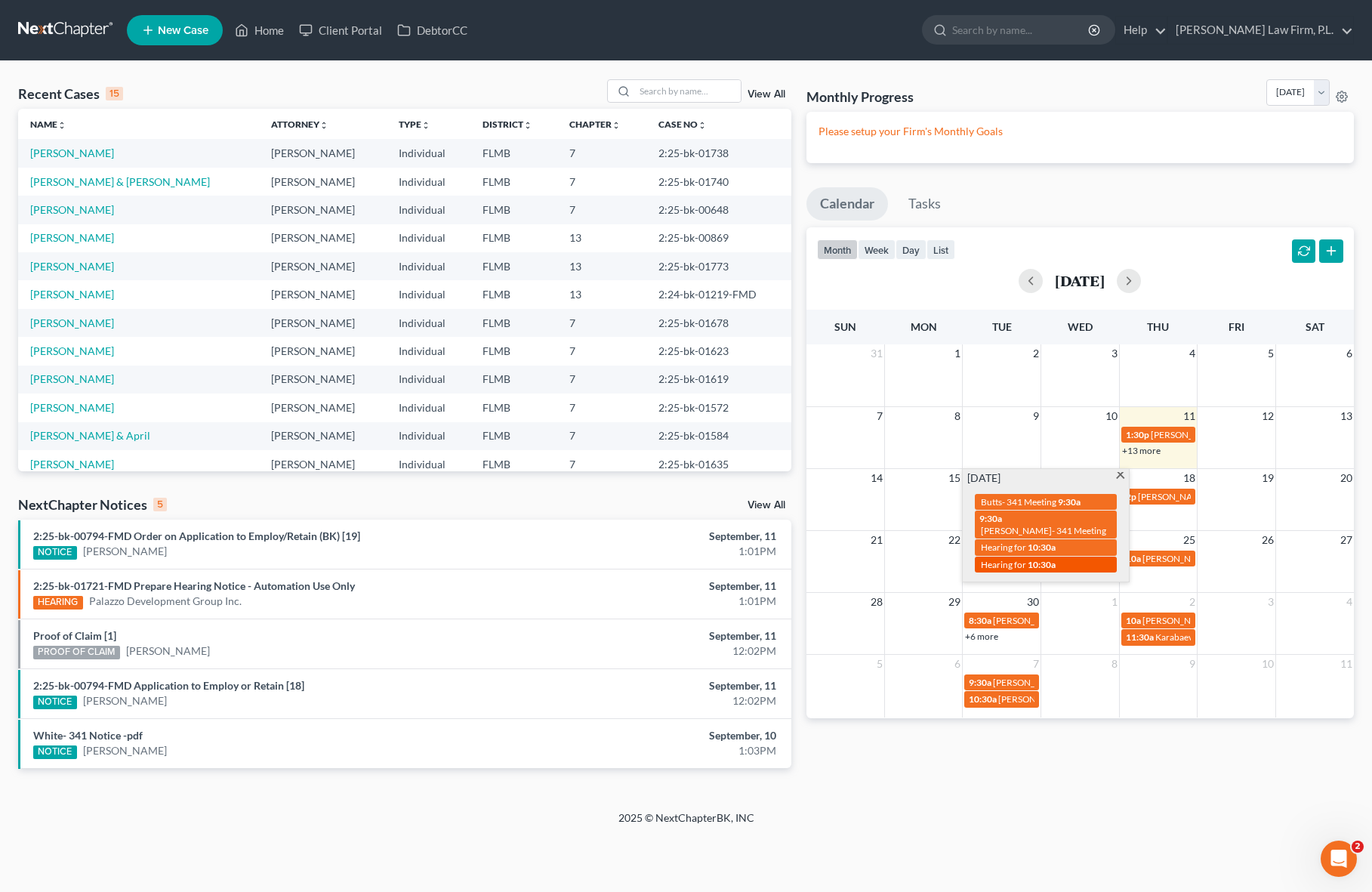
click at [1032, 559] on span "10:30a" at bounding box center [1041, 564] width 28 height 12
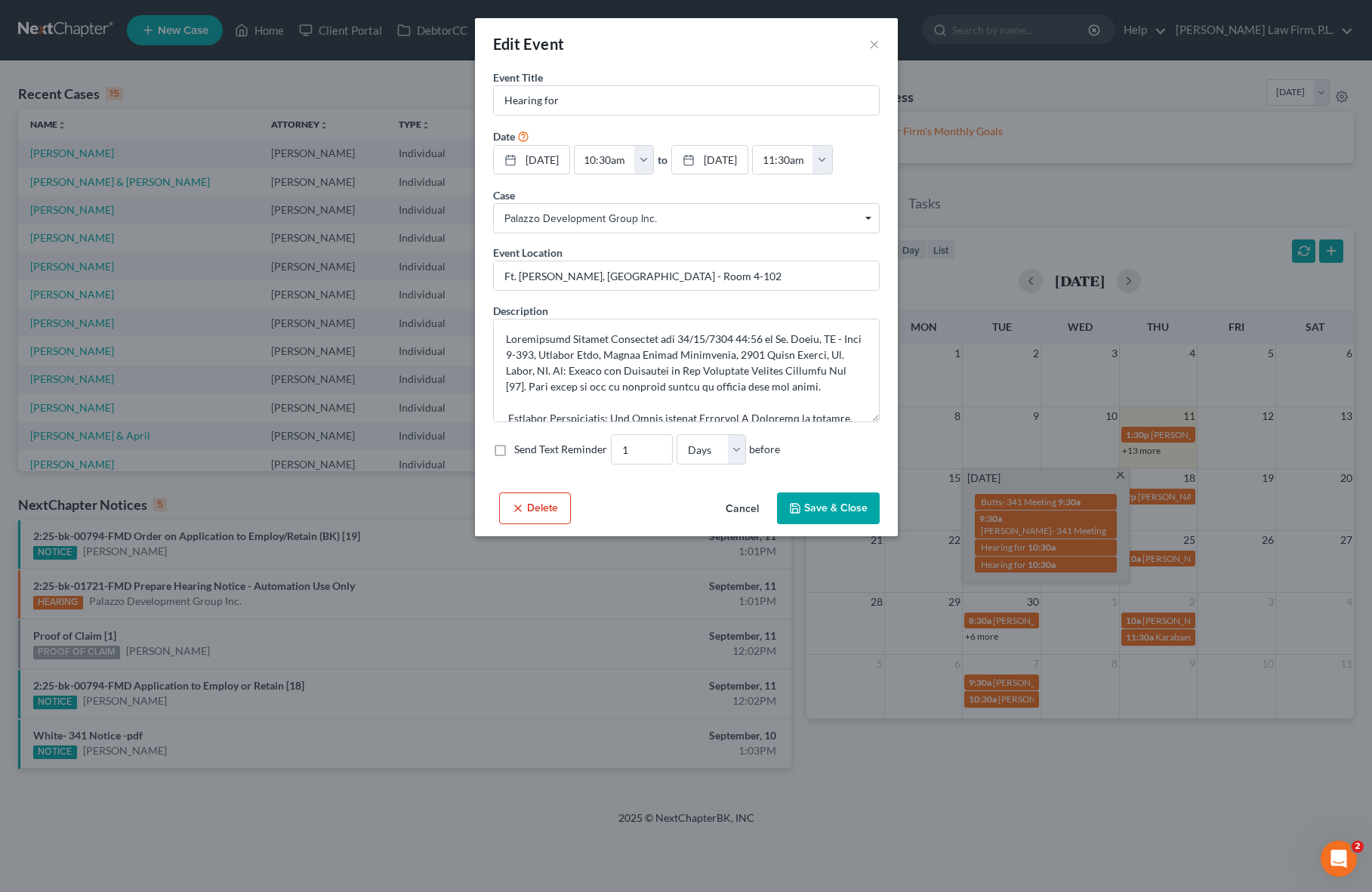
click at [1038, 581] on div "Edit Event × Event Title * Hearing for Date [DATE] close Date [DATE] Time 12:00…" at bounding box center [686, 446] width 1372 height 892
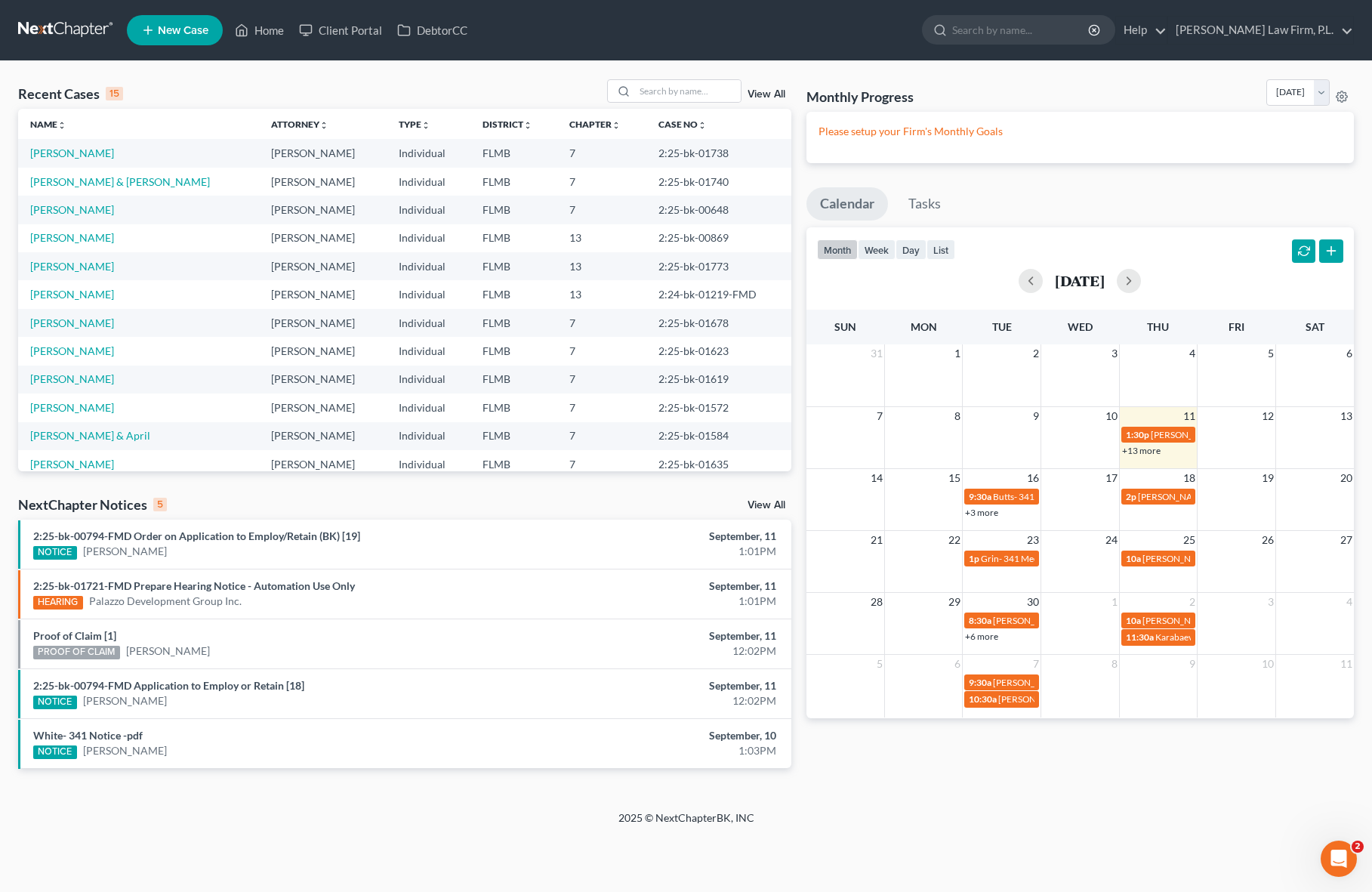
click at [989, 513] on link "+3 more" at bounding box center [981, 512] width 33 height 12
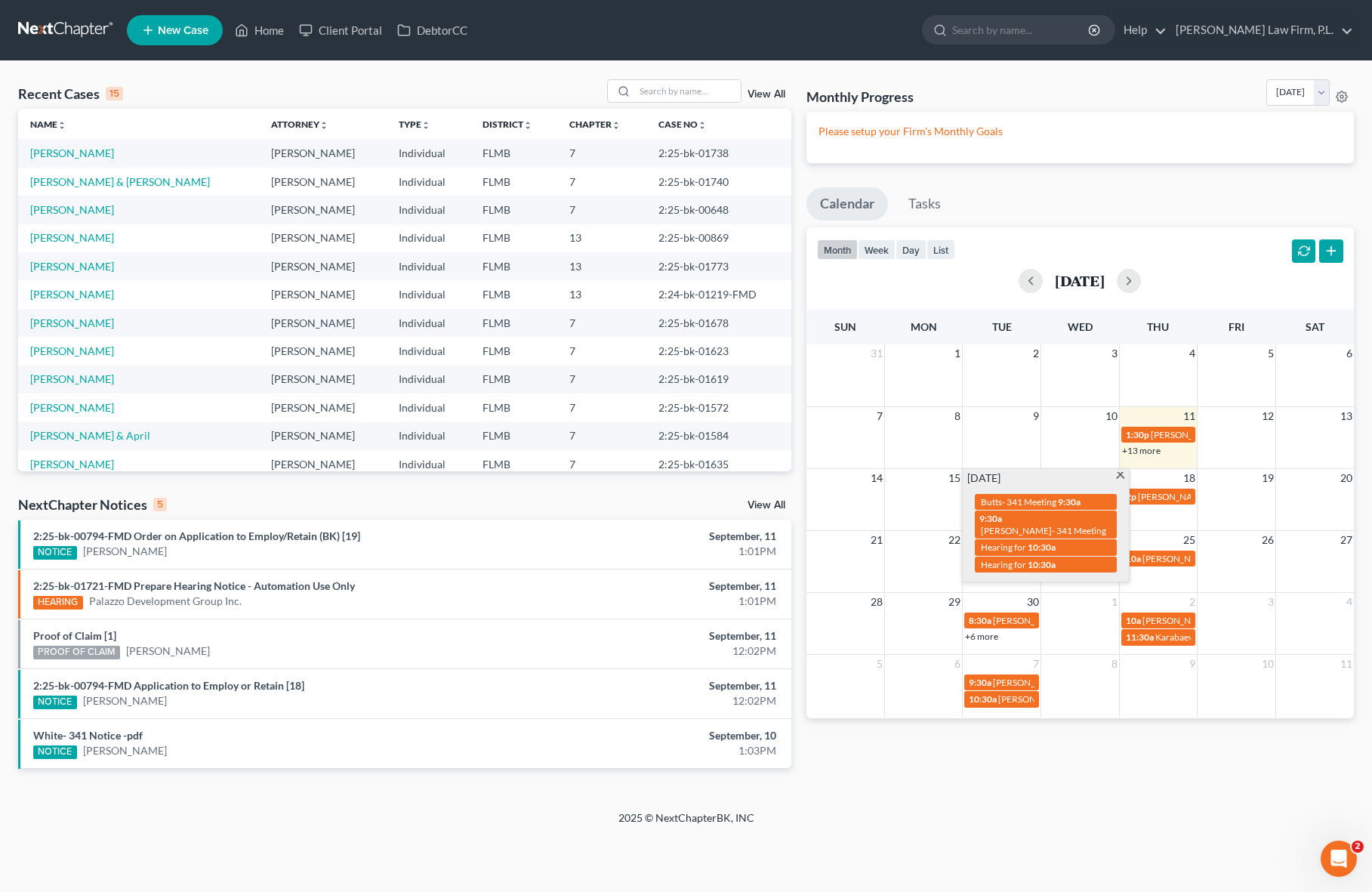
click at [769, 509] on link "View All" at bounding box center [766, 506] width 38 height 11
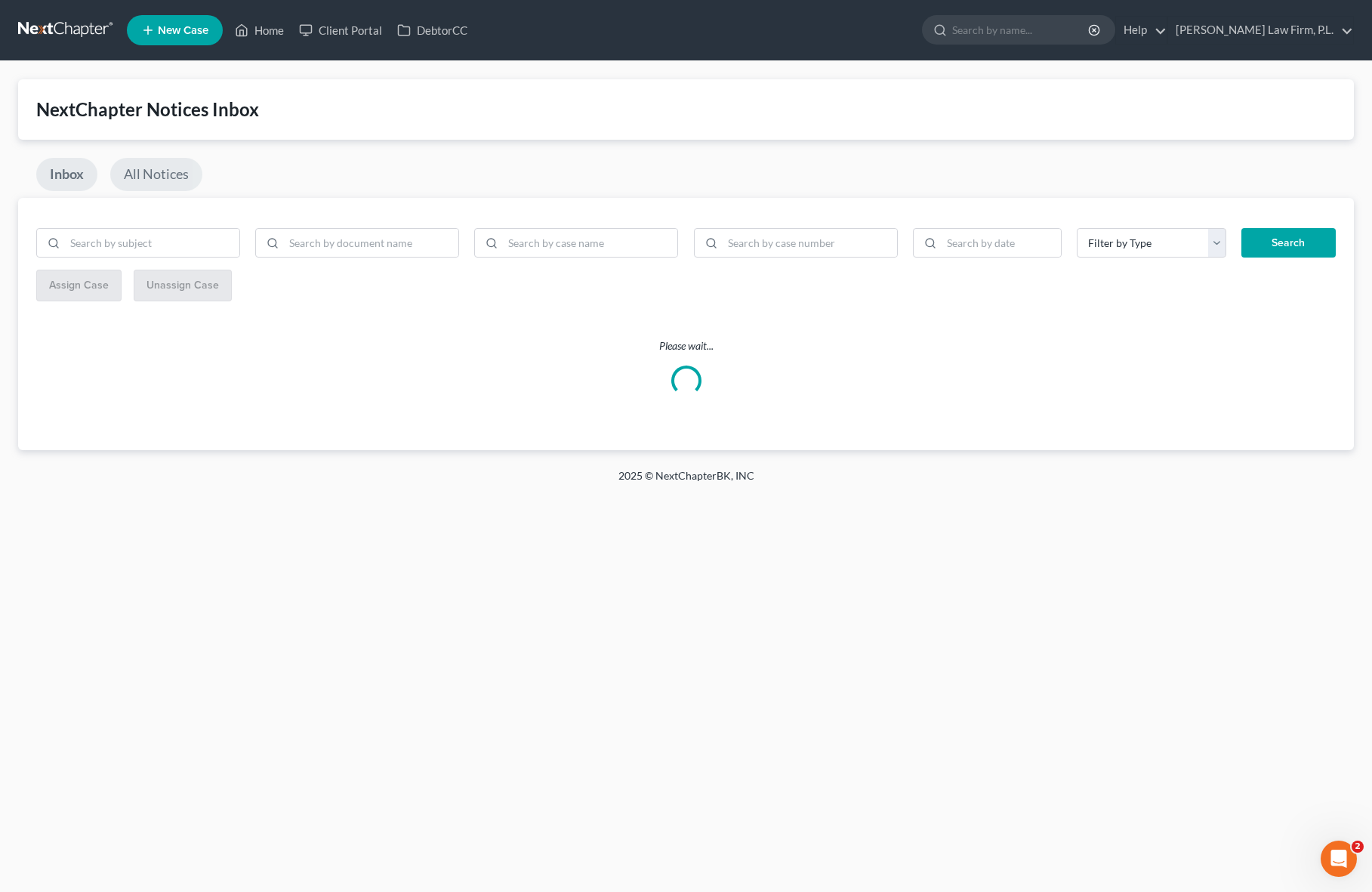
click at [160, 170] on link "All Notices" at bounding box center [156, 174] width 92 height 33
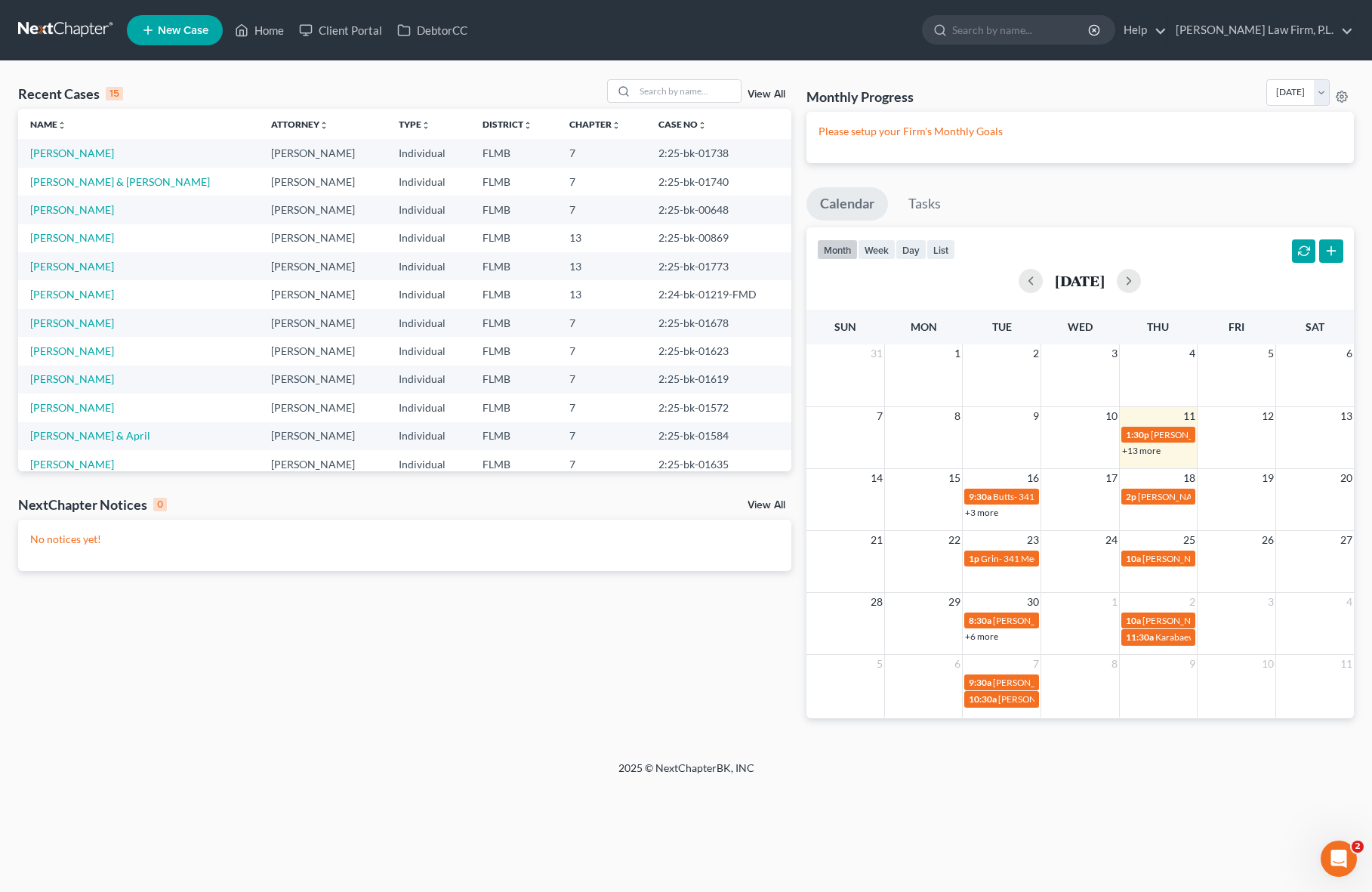
click at [996, 516] on link "+3 more" at bounding box center [981, 512] width 33 height 12
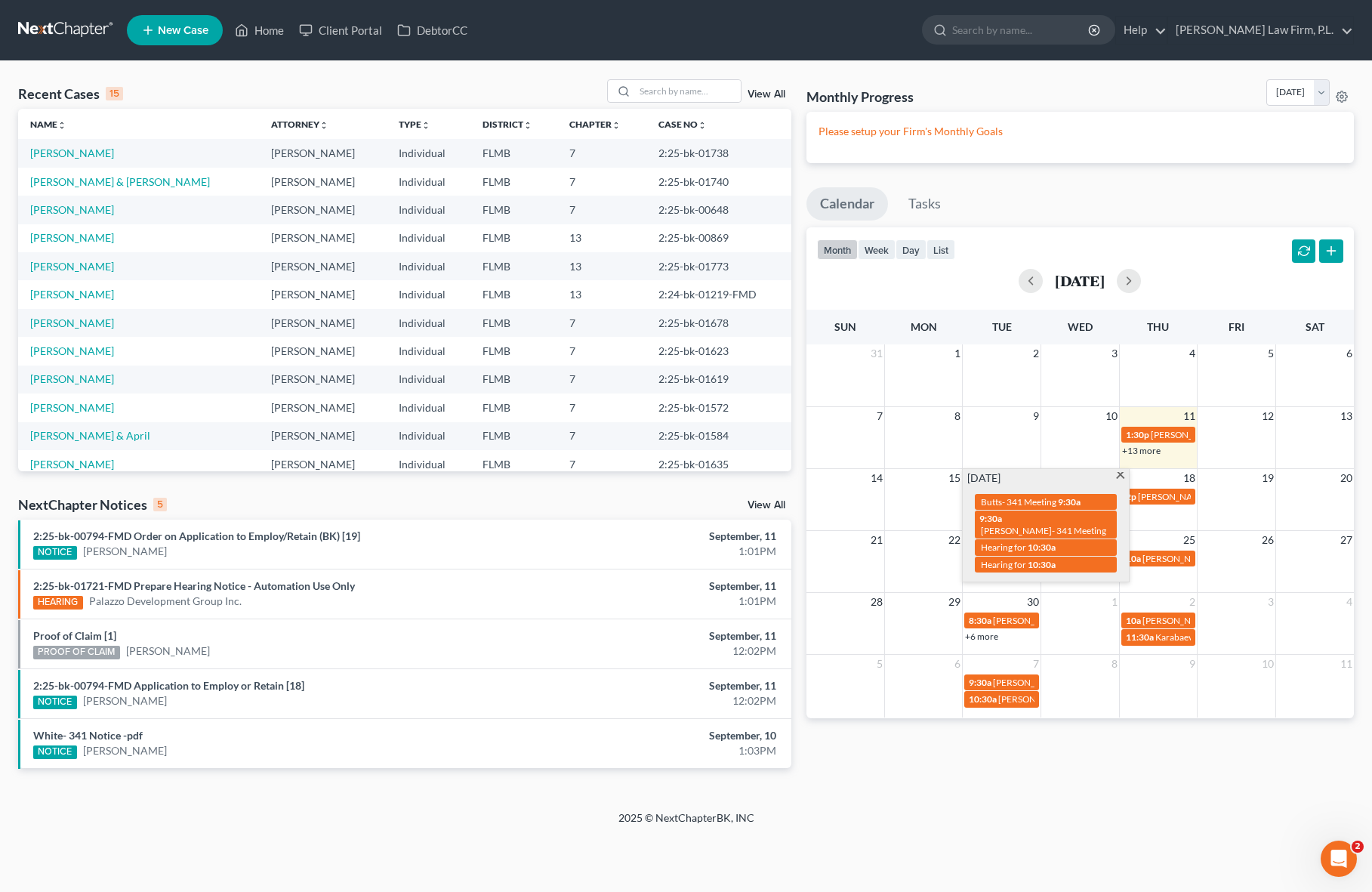
click at [543, 782] on div "Recent Cases 15 View All Name unfold_more expand_more expand_less Attorney unfo…" at bounding box center [405, 436] width 788 height 713
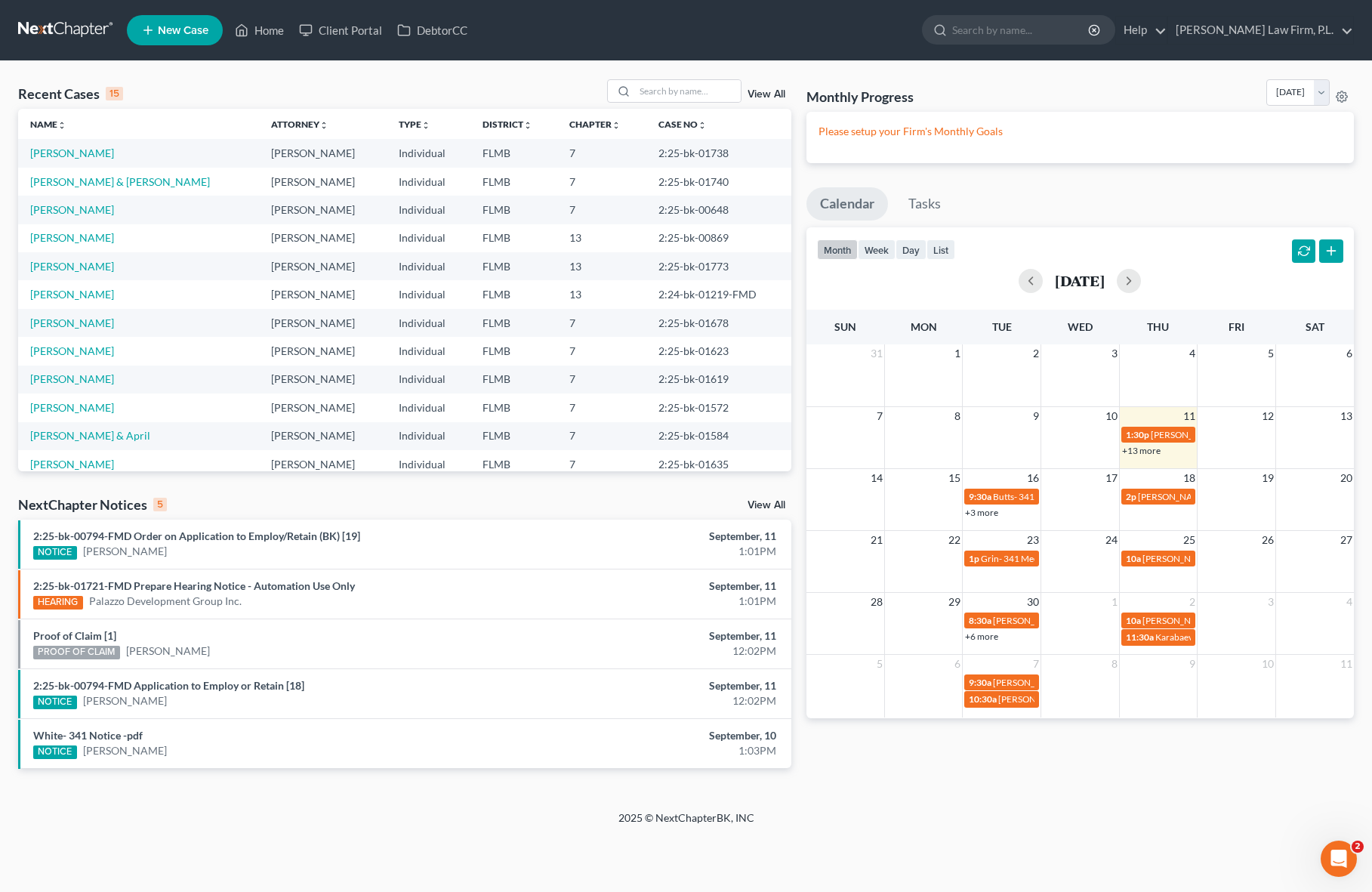
click at [792, 666] on div "Recent Cases 15 View All Name unfold_more expand_more expand_less Attorney unfo…" at bounding box center [405, 436] width 788 height 713
click at [1145, 517] on td "2p [PERSON_NAME]- 341 Meeting" at bounding box center [1157, 503] width 78 height 32
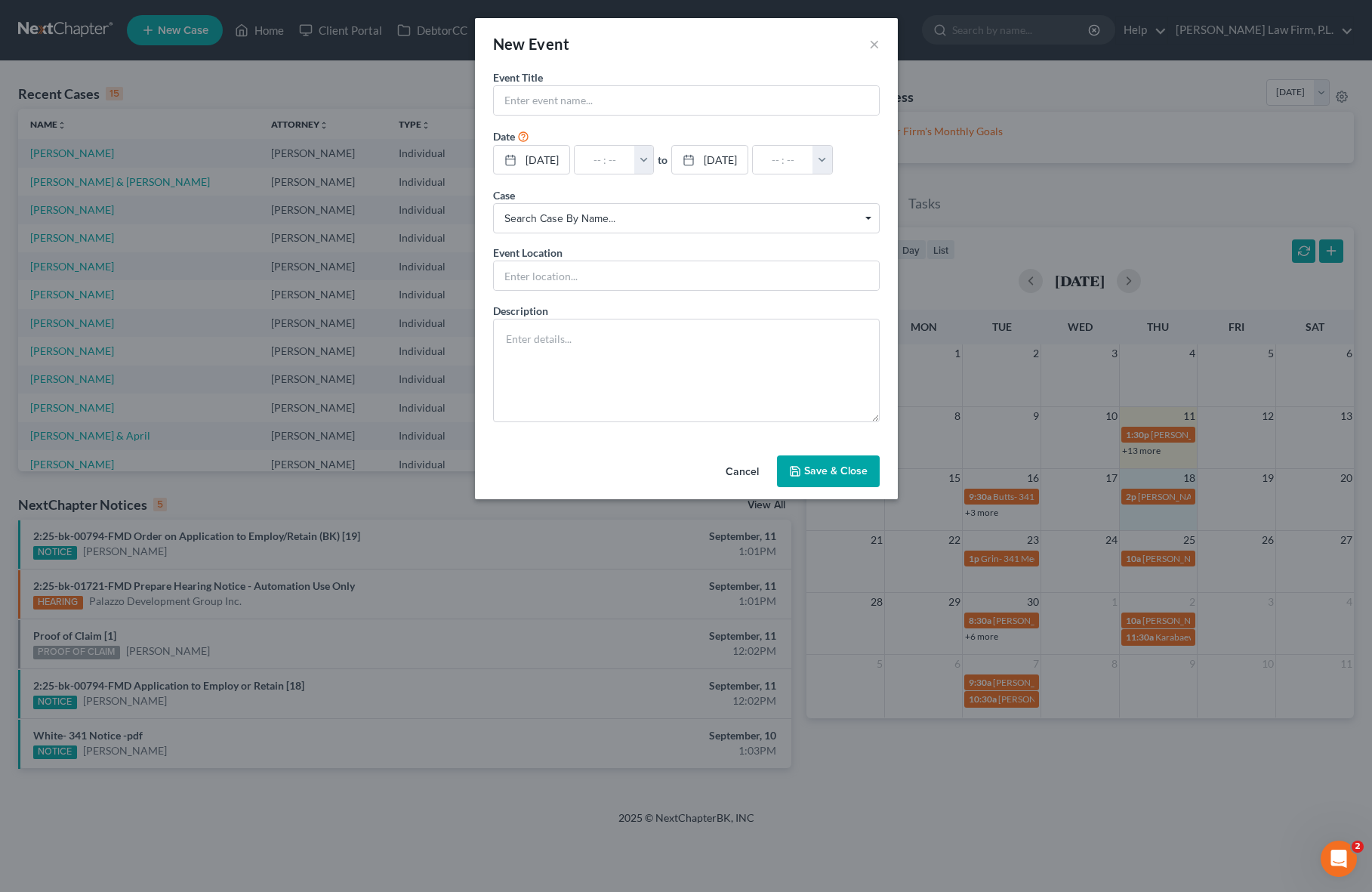
click at [722, 484] on button "Cancel" at bounding box center [742, 472] width 57 height 31
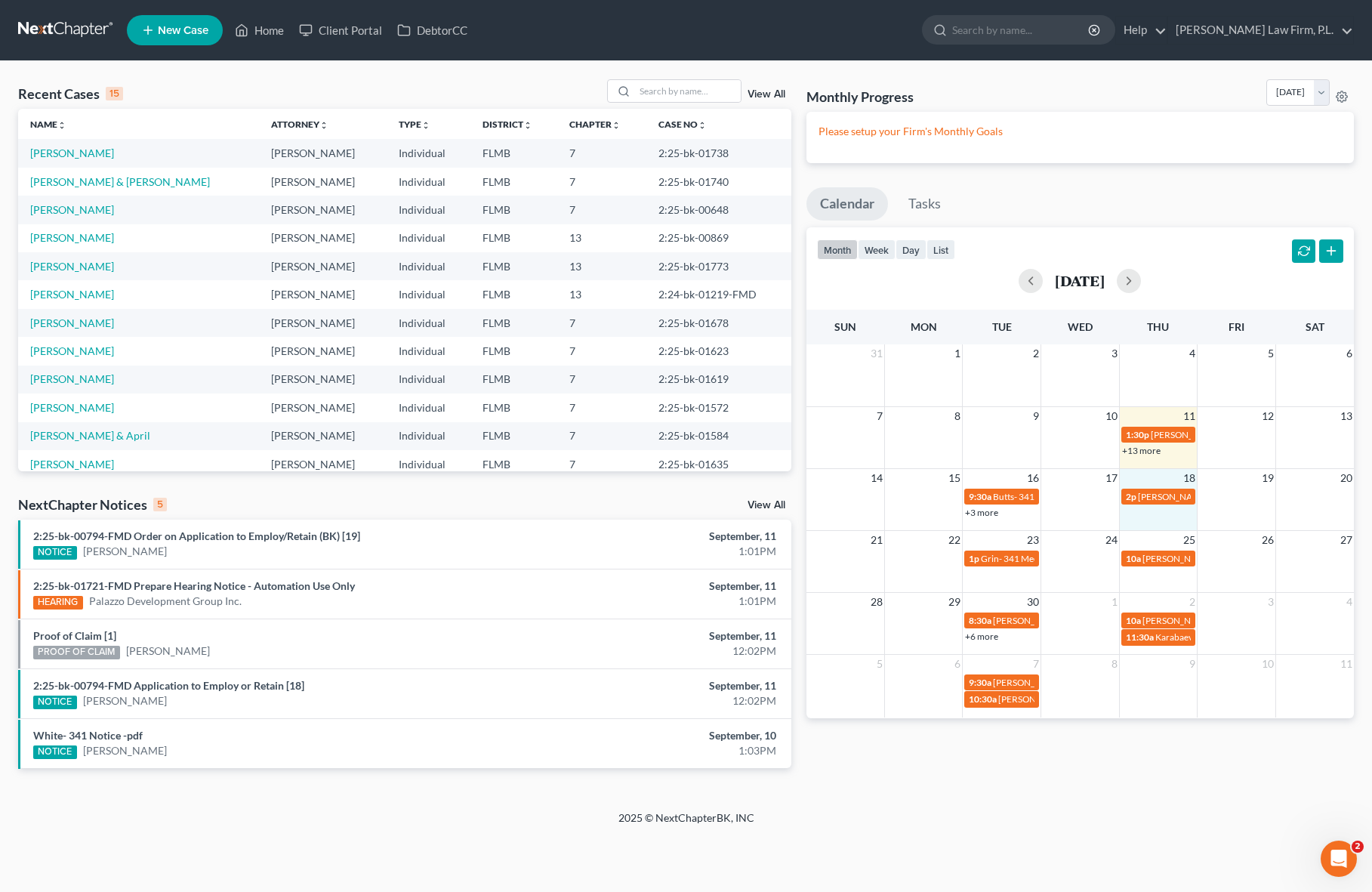
click at [228, 829] on footer "2025 © NextChapterBK, INC" at bounding box center [686, 824] width 1372 height 27
click at [251, 41] on link "Home" at bounding box center [259, 30] width 64 height 27
click at [798, 219] on div "Monthly Progress Bankruptcy Bankruptcy [DATE] [DATE] [DATE] [DATE] [DATE] [DATE…" at bounding box center [1079, 436] width 562 height 713
click at [261, 25] on link "Home" at bounding box center [259, 30] width 64 height 27
click at [798, 424] on div "Monthly Progress Bankruptcy Bankruptcy [DATE] [DATE] [DATE] [DATE] [DATE] [DATE…" at bounding box center [1079, 436] width 562 height 713
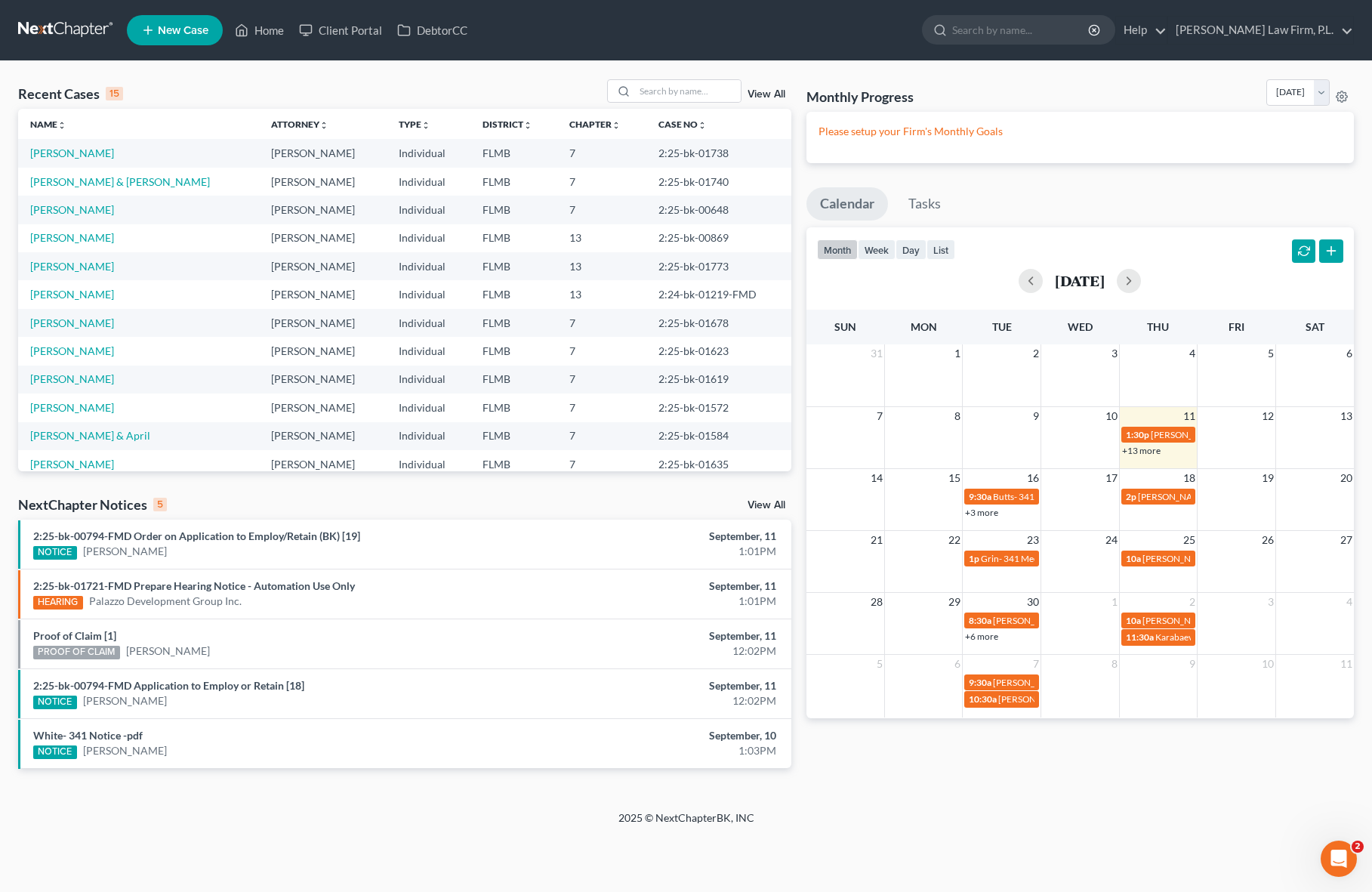
click at [1106, 783] on div "Monthly Progress Bankruptcy Bankruptcy [DATE] [DATE] [DATE] [DATE] [DATE] [DATE…" at bounding box center [1079, 436] width 562 height 713
click at [794, 676] on div "Recent Cases 15 View All Name unfold_more expand_more expand_less Attorney unfo…" at bounding box center [405, 436] width 788 height 713
click at [931, 211] on link "Tasks" at bounding box center [924, 203] width 59 height 33
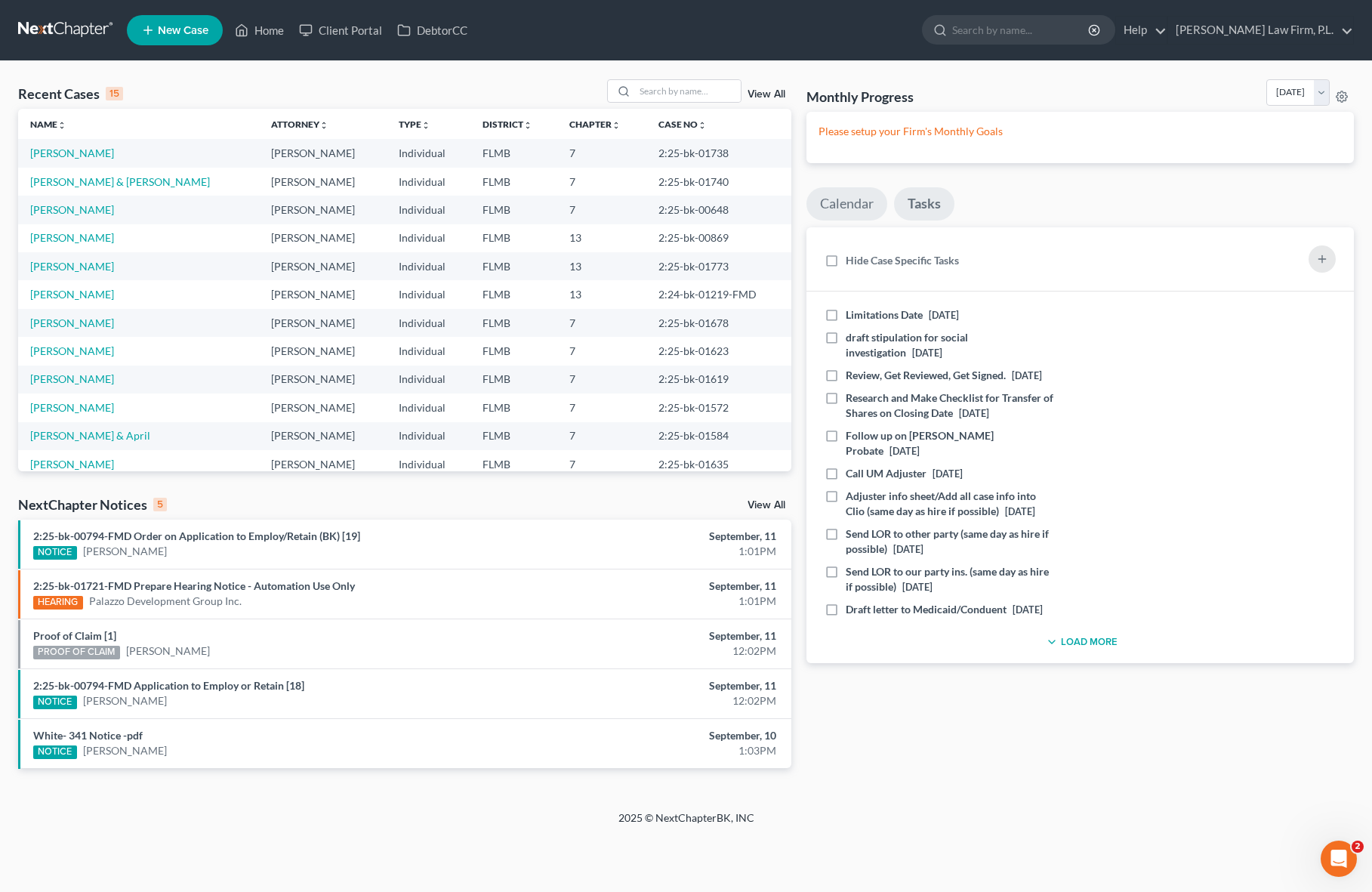
click at [838, 211] on link "Calendar" at bounding box center [847, 203] width 81 height 33
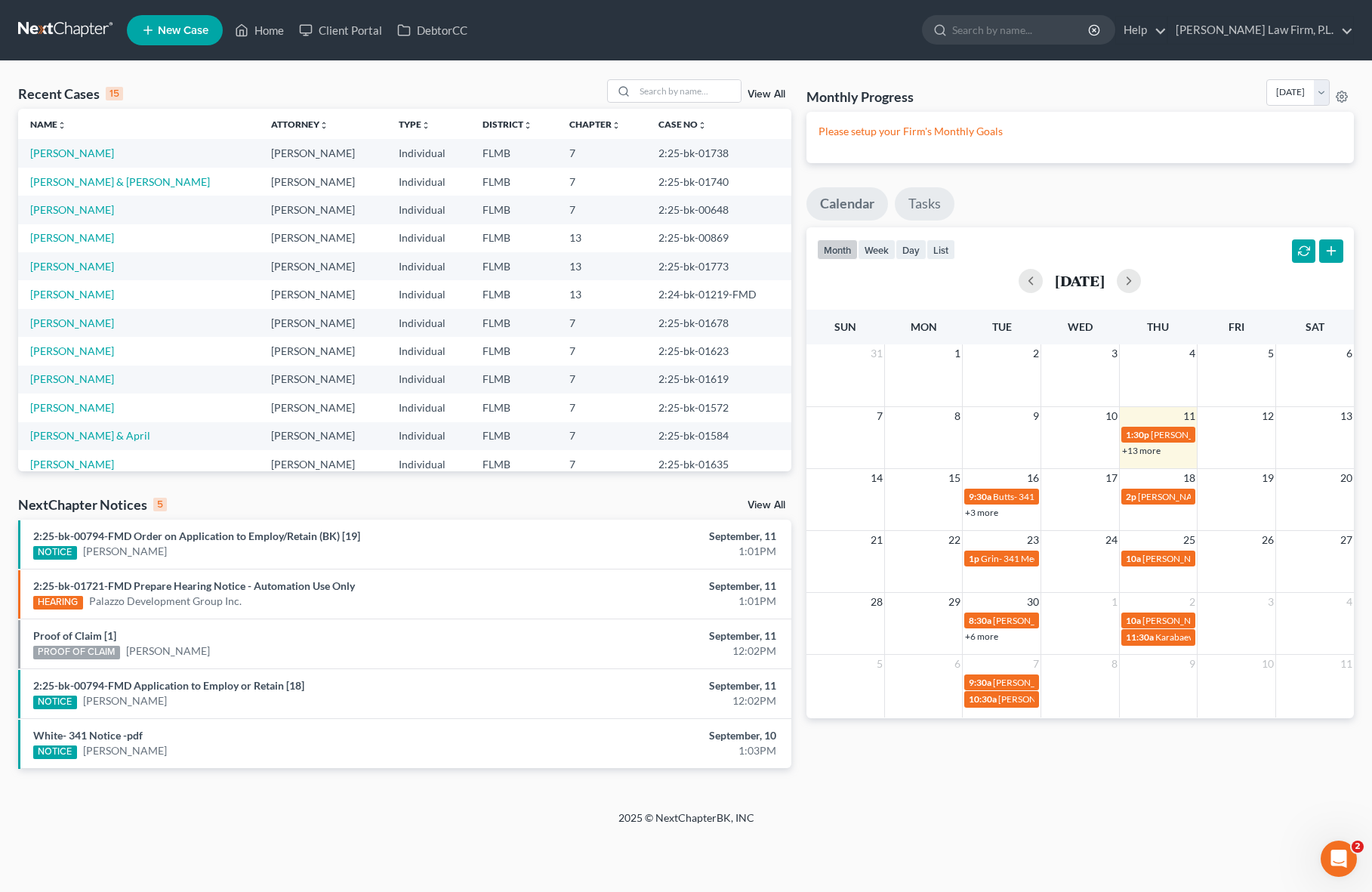
click at [910, 211] on link "Tasks" at bounding box center [924, 203] width 59 height 33
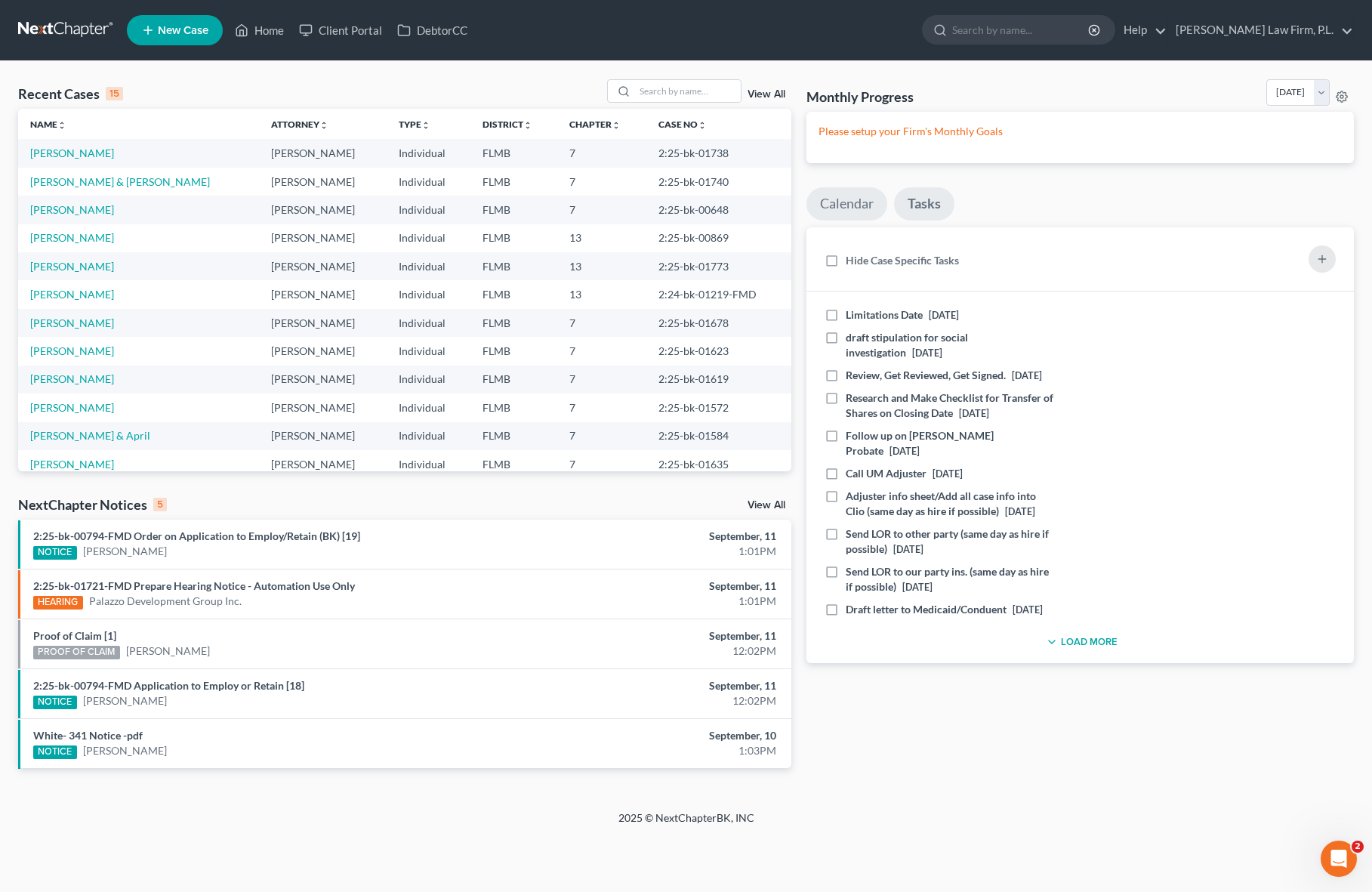
click at [861, 200] on link "Calendar" at bounding box center [847, 203] width 81 height 33
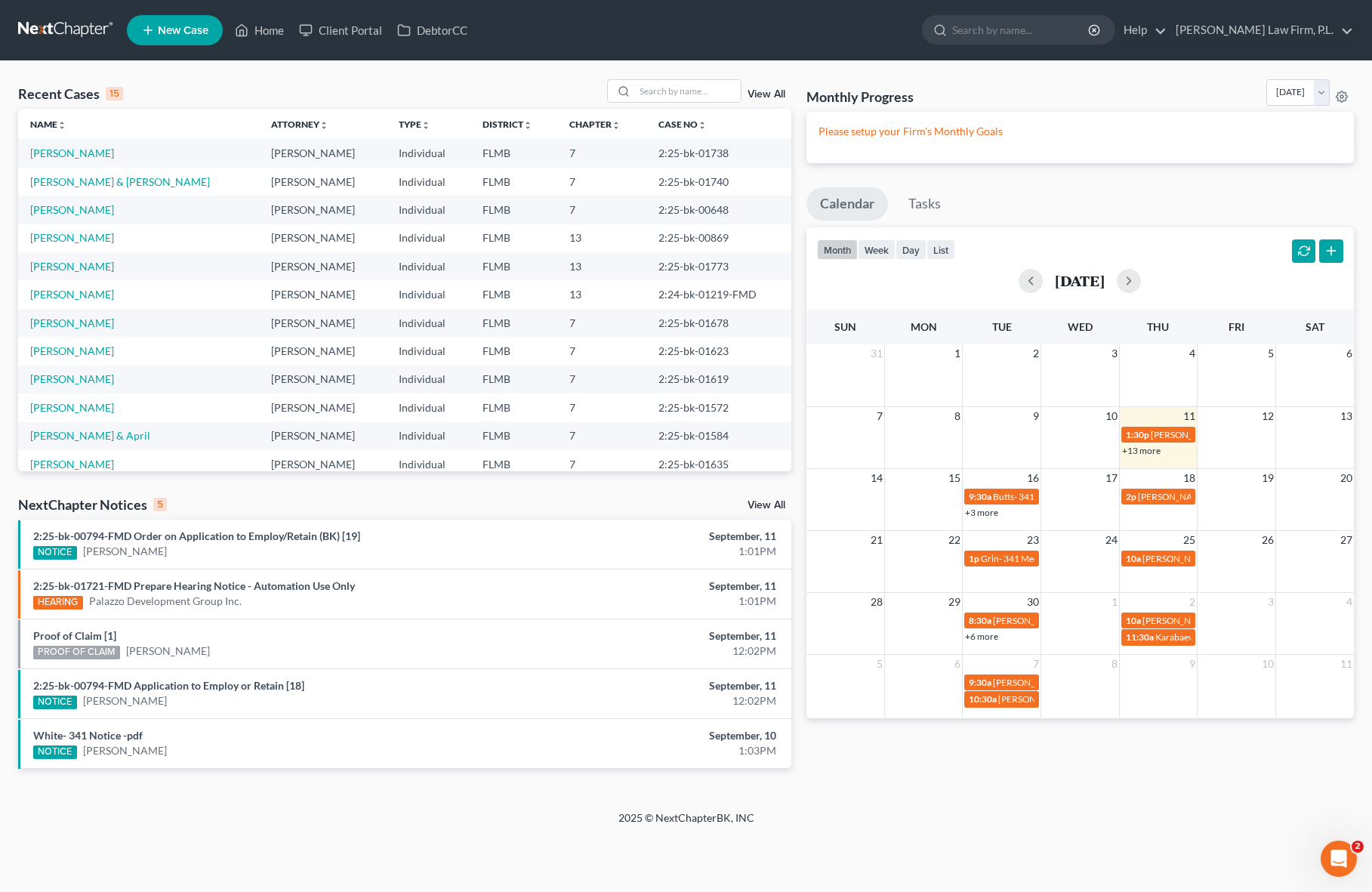
click at [796, 227] on div "Recent Cases 15 View All Name unfold_more expand_more expand_less Attorney unfo…" at bounding box center [405, 436] width 788 height 713
click at [798, 437] on div "Monthly Progress Bankruptcy Bankruptcy [DATE] [DATE] [DATE] [DATE] [DATE] [DATE…" at bounding box center [1079, 436] width 562 height 713
drag, startPoint x: 165, startPoint y: 500, endPoint x: 148, endPoint y: 500, distance: 17.0
click at [147, 500] on div "NextChapter Notices 5" at bounding box center [92, 505] width 149 height 18
click at [224, 494] on div "Recent Cases 15 View All Name unfold_more expand_more expand_less Attorney unfo…" at bounding box center [405, 436] width 788 height 713
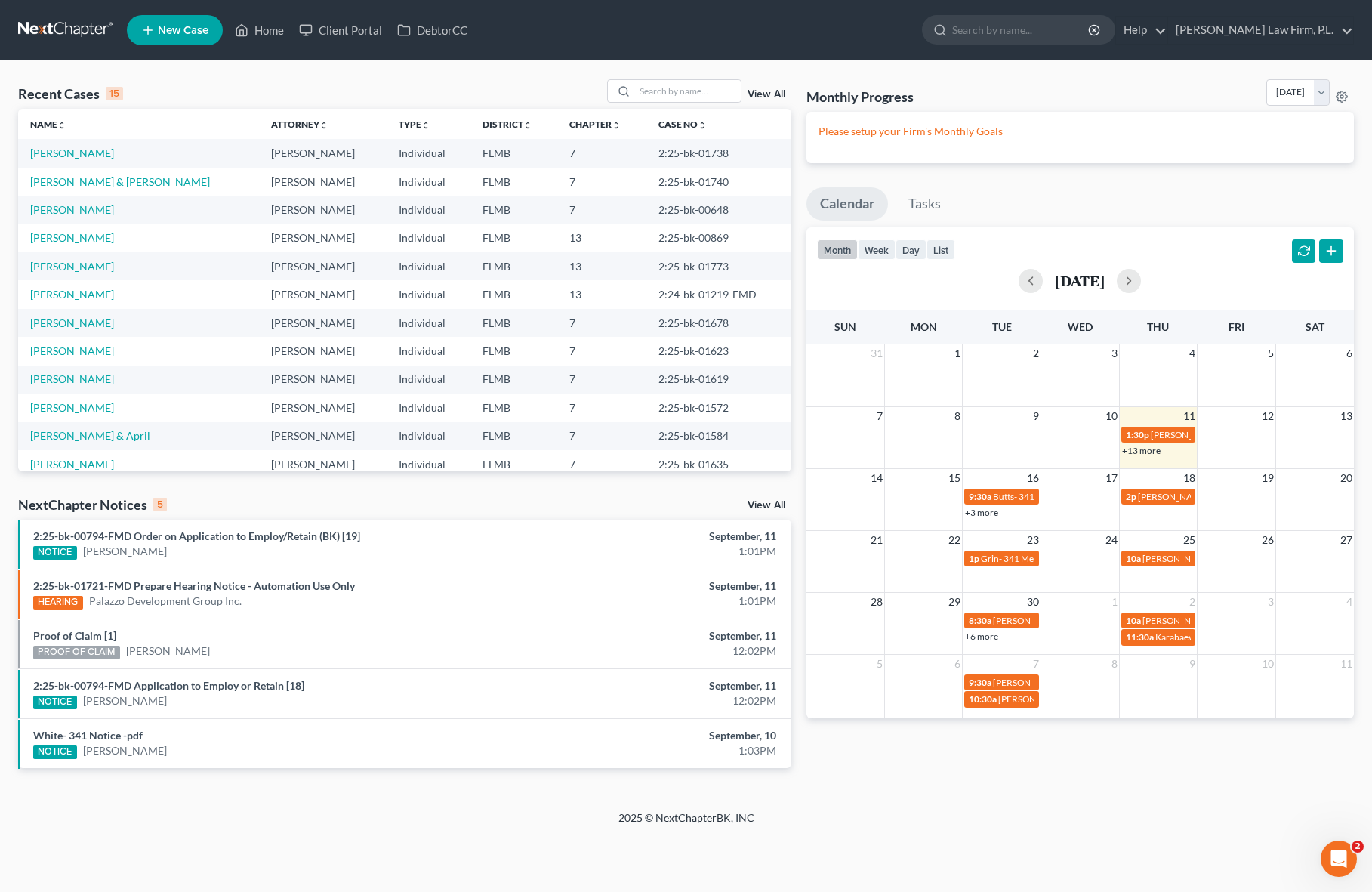
click at [796, 437] on div "Recent Cases 15 View All Name unfold_more expand_more expand_less Attorney unfo…" at bounding box center [405, 436] width 788 height 713
click at [16, 358] on div "Recent Cases 15 View All Name unfold_more expand_more expand_less Attorney unfo…" at bounding box center [405, 436] width 788 height 713
click at [798, 334] on div "Monthly Progress Bankruptcy Bankruptcy [DATE] [DATE] [DATE] [DATE] [DATE] [DATE…" at bounding box center [1079, 436] width 562 height 713
click at [1140, 288] on button "button" at bounding box center [1128, 280] width 24 height 24
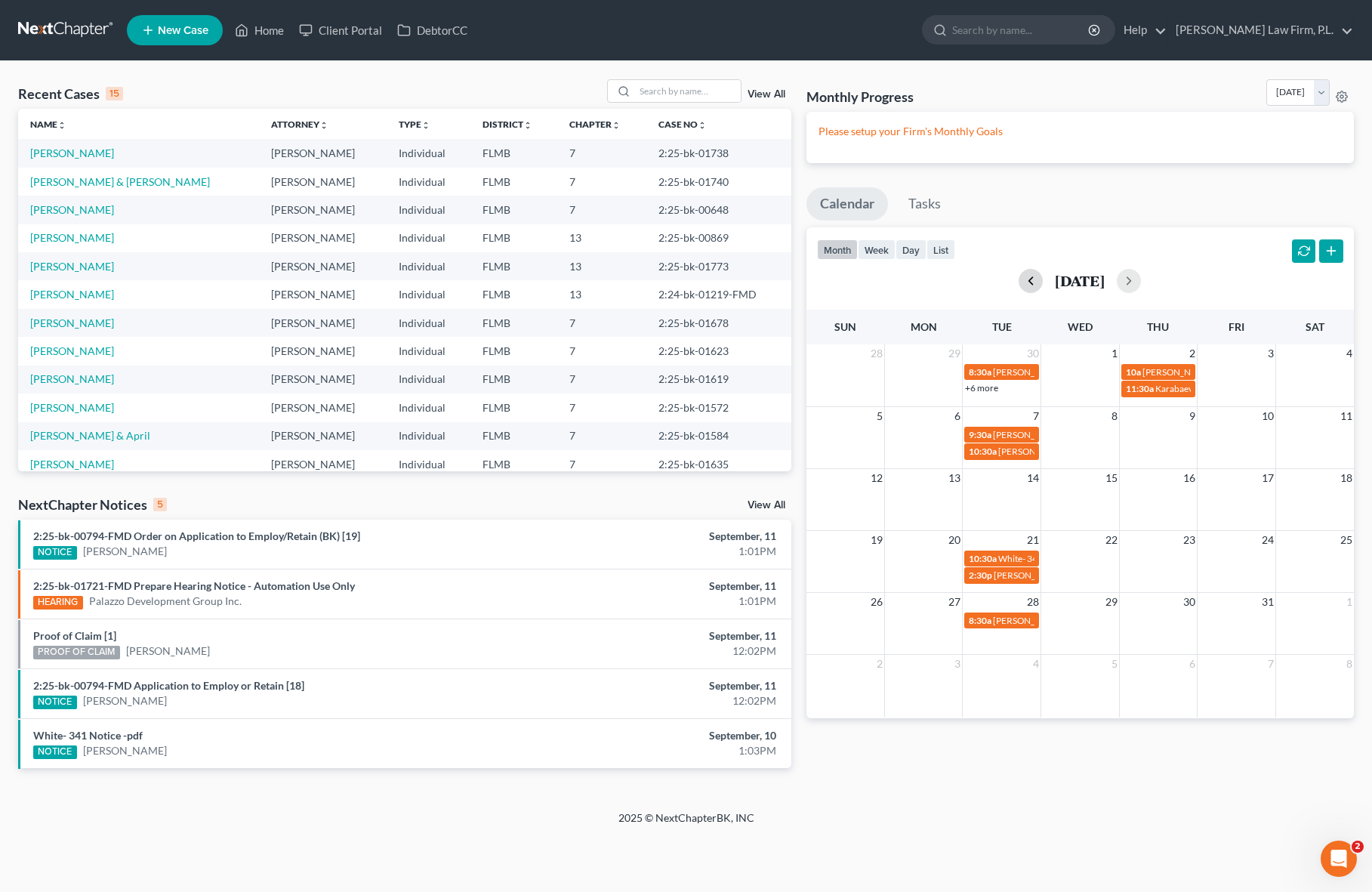
click at [1018, 287] on button "button" at bounding box center [1030, 280] width 24 height 24
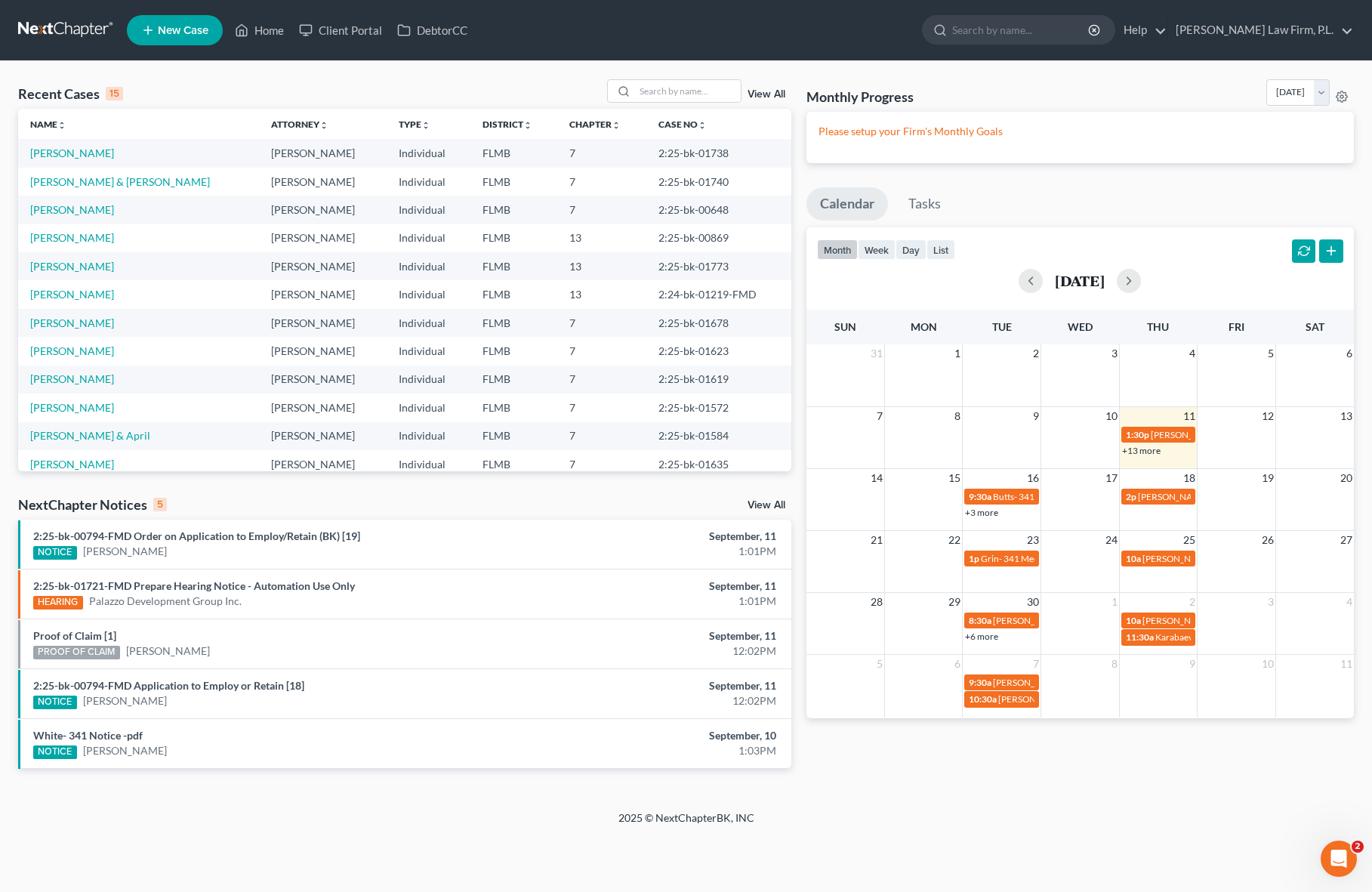
click at [509, 810] on div "2025 © NextChapterBK, INC" at bounding box center [686, 824] width 860 height 27
